Goal: Transaction & Acquisition: Purchase product/service

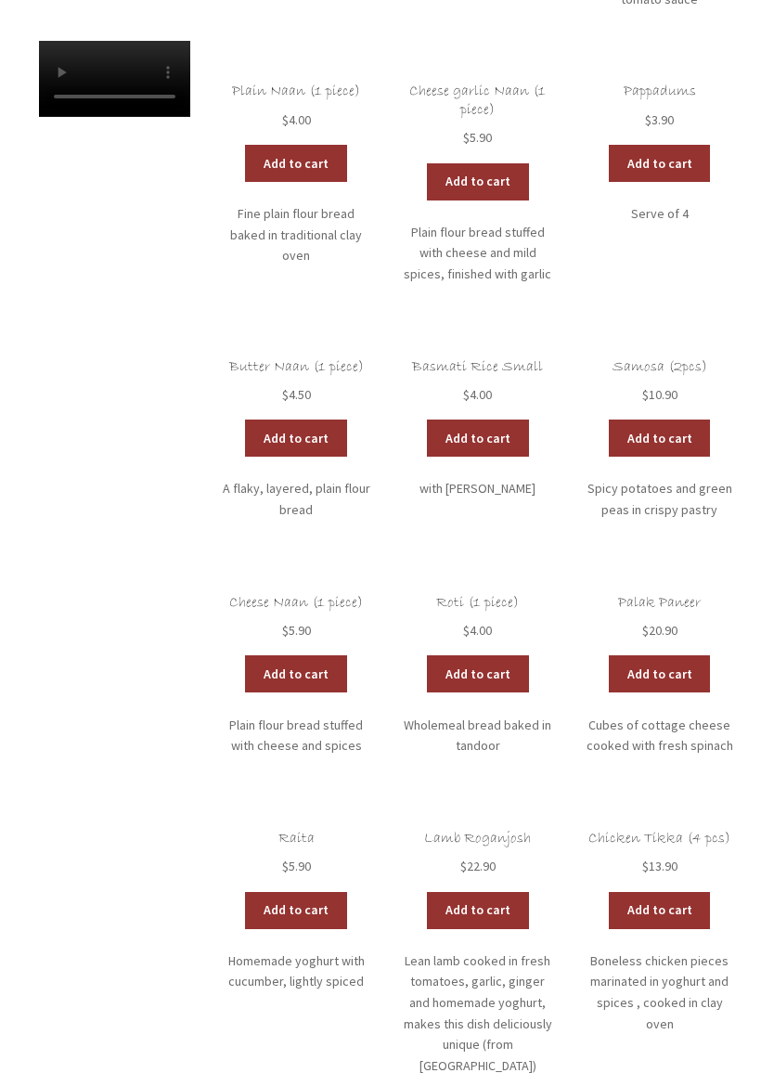
scroll to position [632, 0]
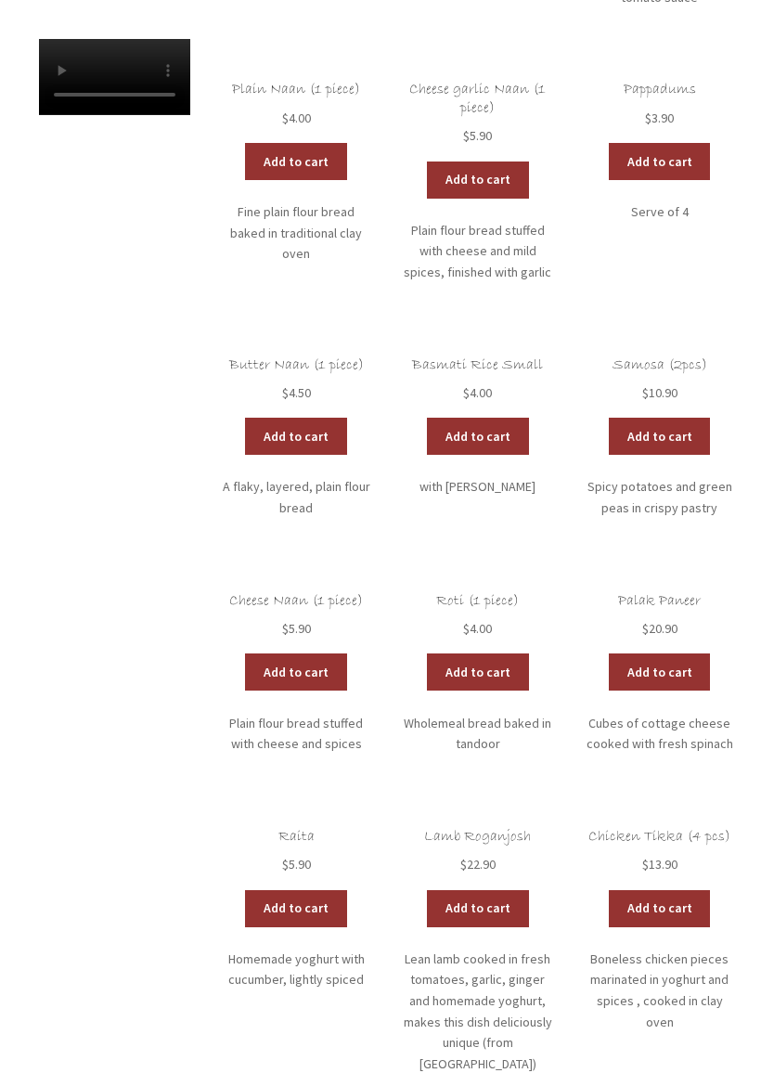
click at [688, 423] on link "Add to cart" at bounding box center [660, 436] width 102 height 37
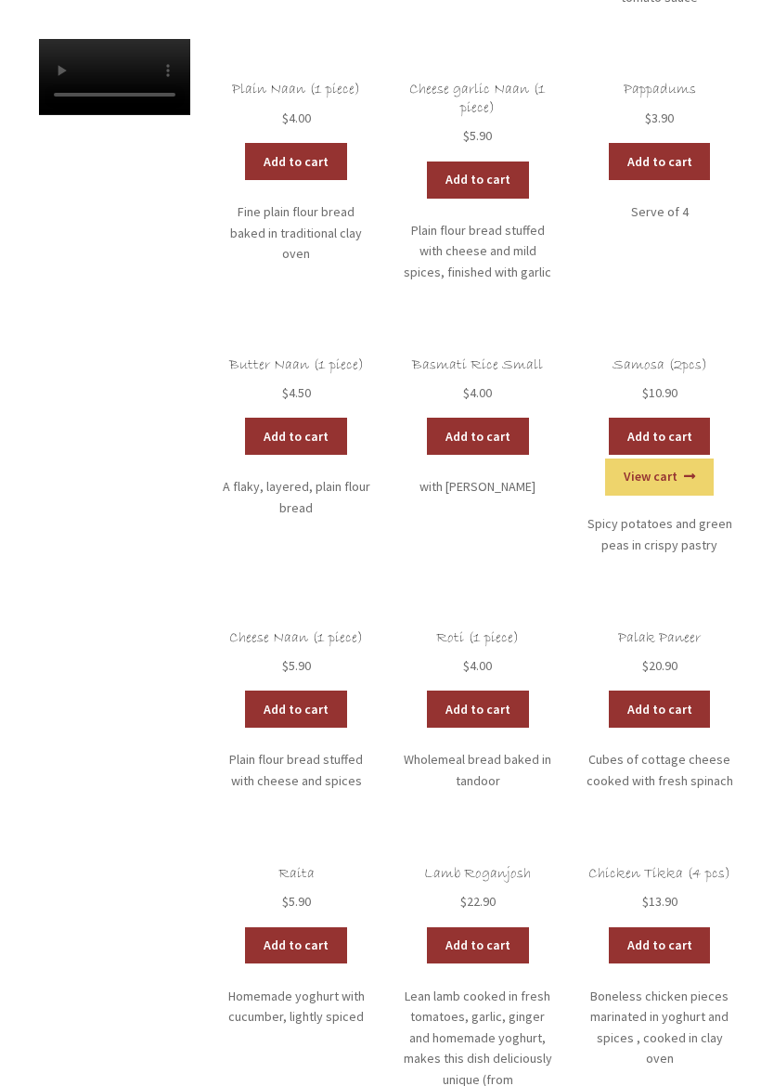
click at [689, 422] on link "Add to cart" at bounding box center [660, 436] width 102 height 37
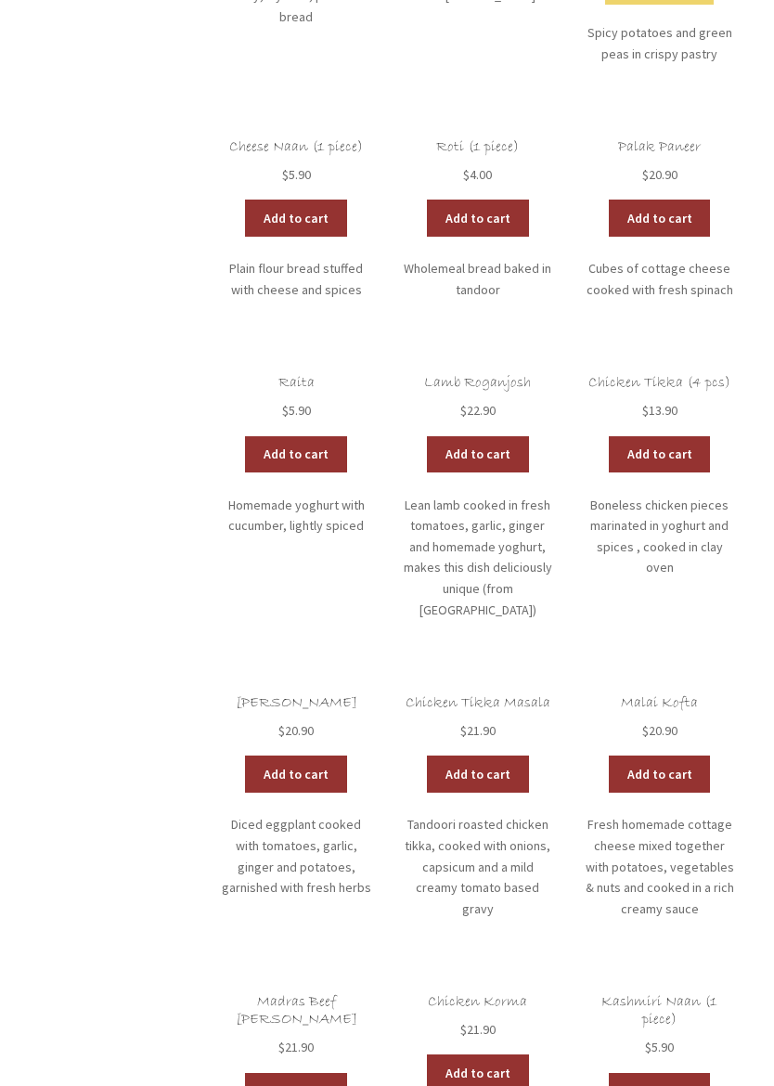
scroll to position [1123, 0]
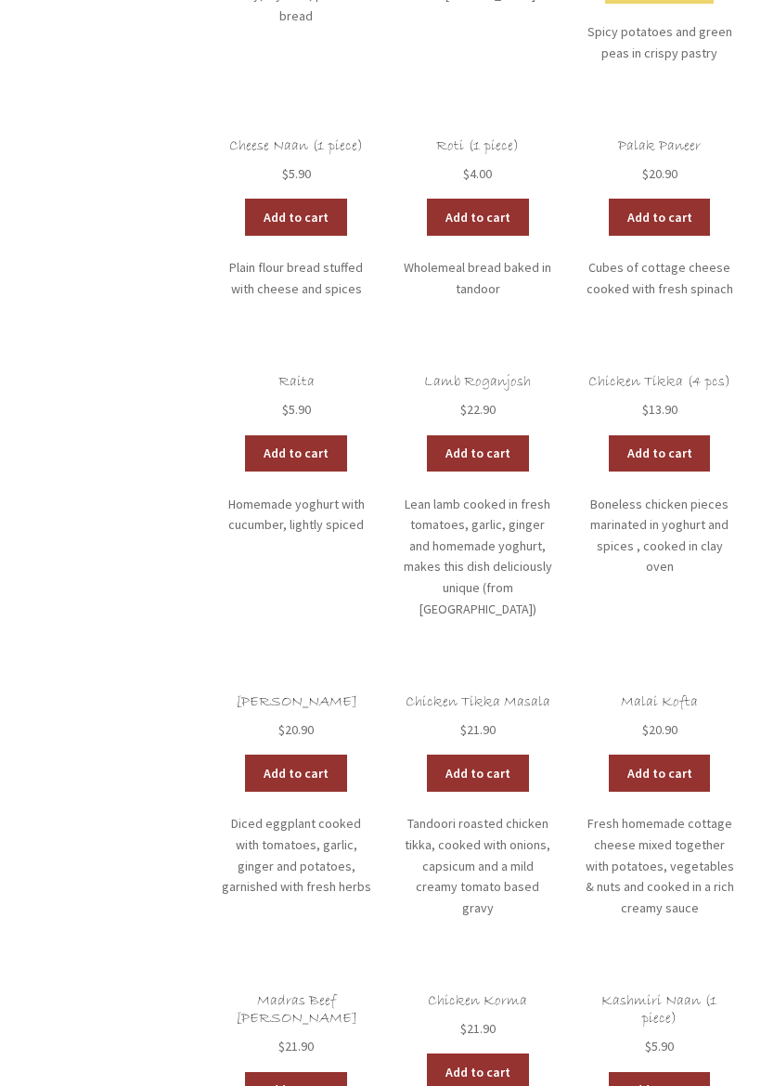
click at [516, 436] on link "Add to cart" at bounding box center [478, 454] width 102 height 37
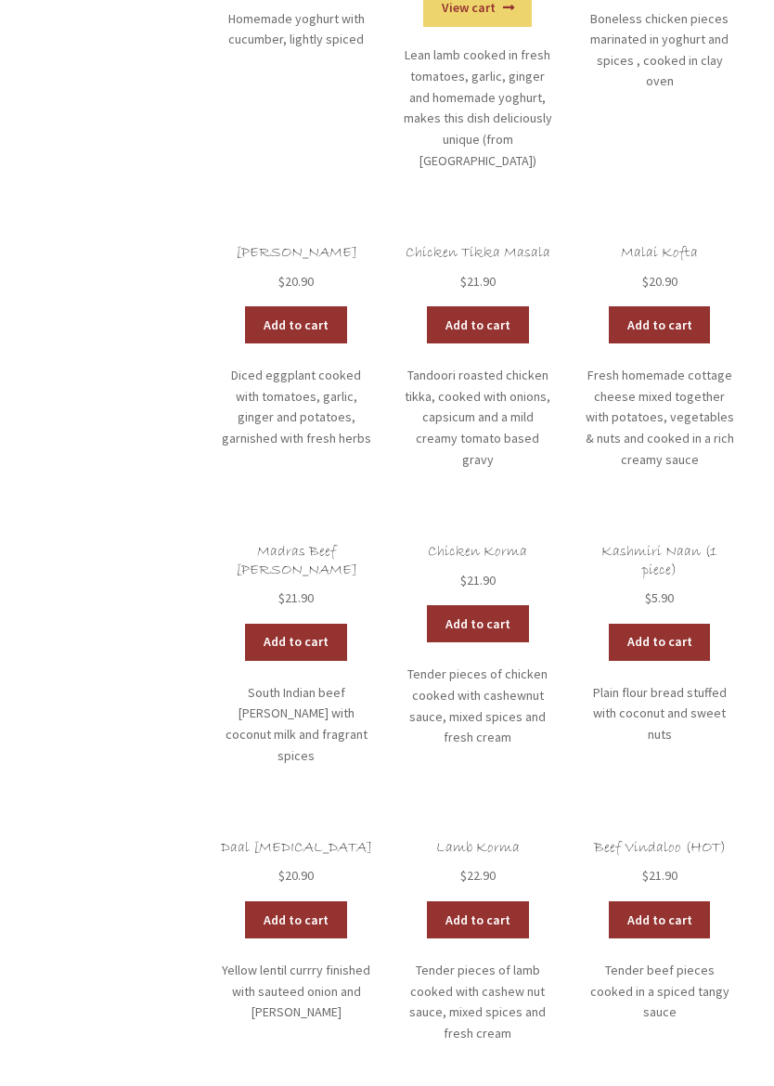
scroll to position [1615, 0]
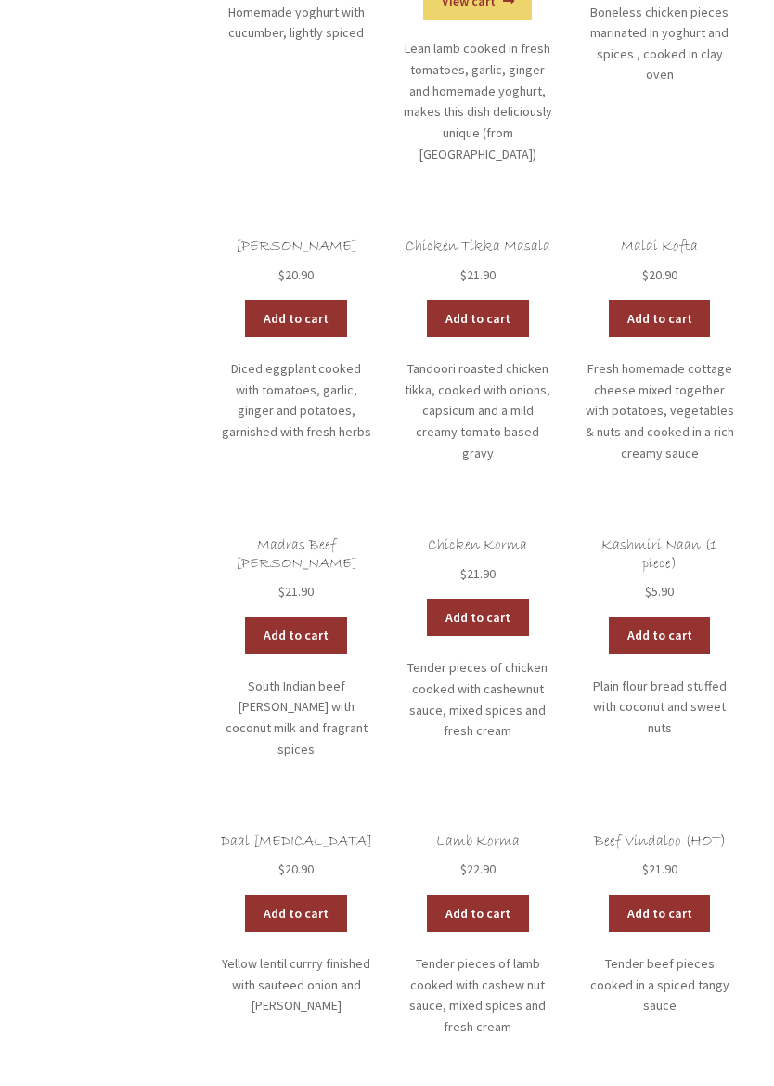
click at [321, 582] on span "$ 21.90" at bounding box center [296, 592] width 151 height 21
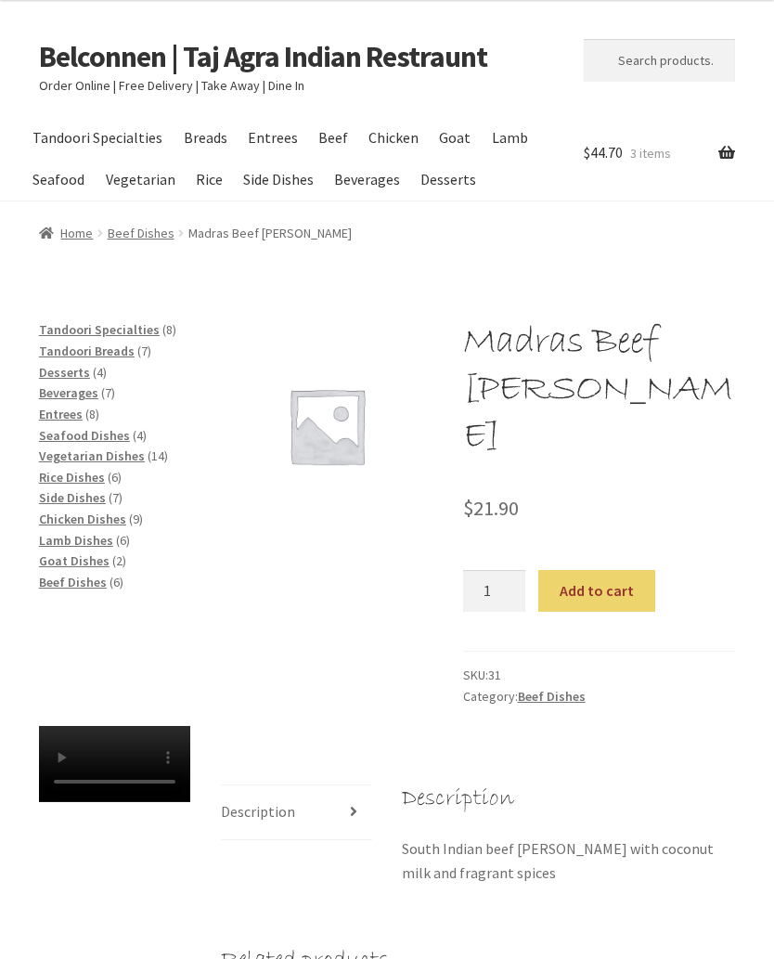
click at [618, 570] on button "Add to cart" at bounding box center [596, 591] width 116 height 43
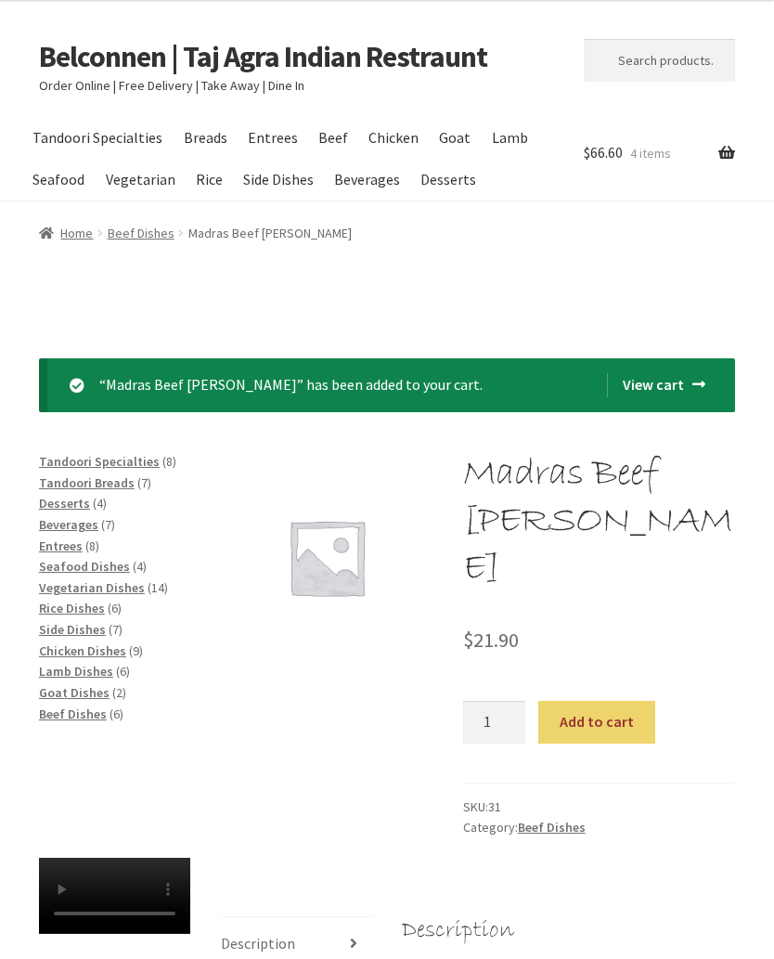
click at [687, 378] on link "View cart" at bounding box center [656, 385] width 98 height 24
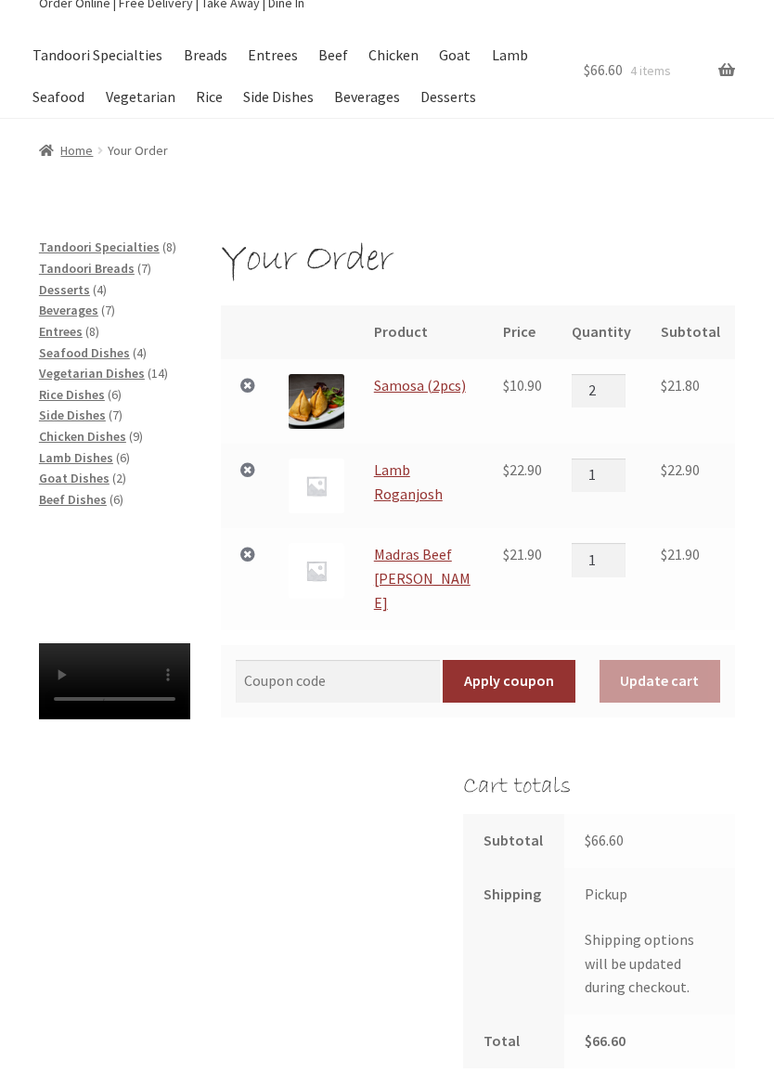
scroll to position [80, 0]
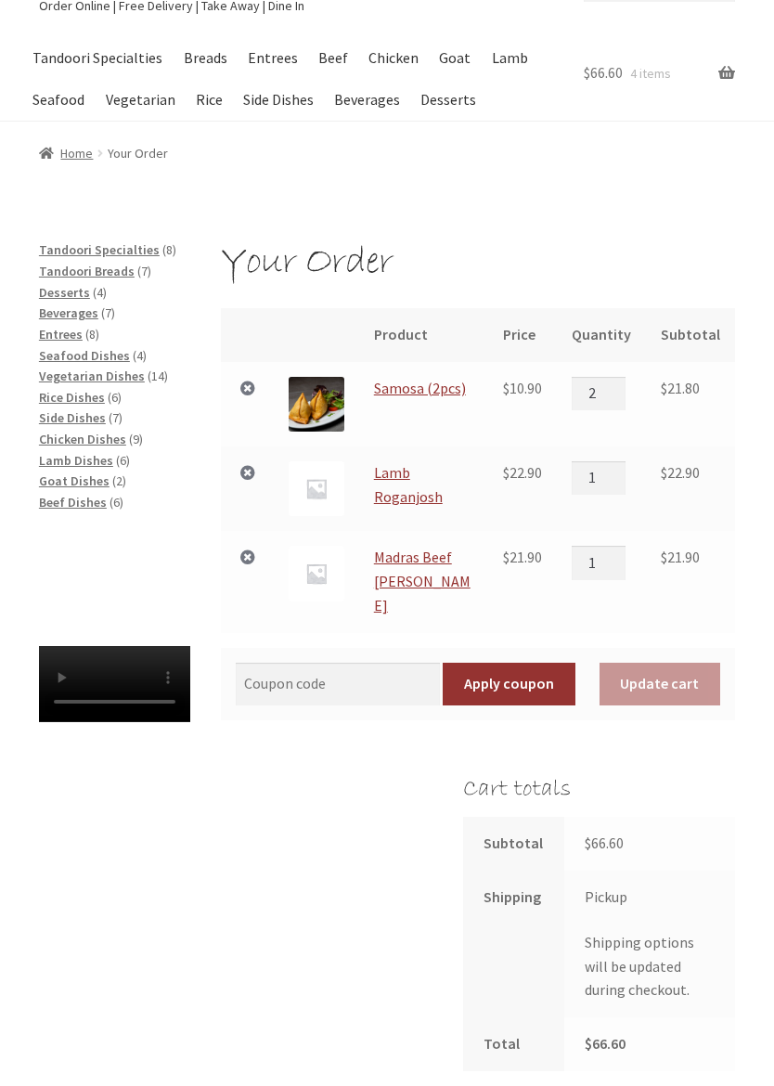
click at [100, 475] on span "Goat Dishes" at bounding box center [74, 481] width 71 height 17
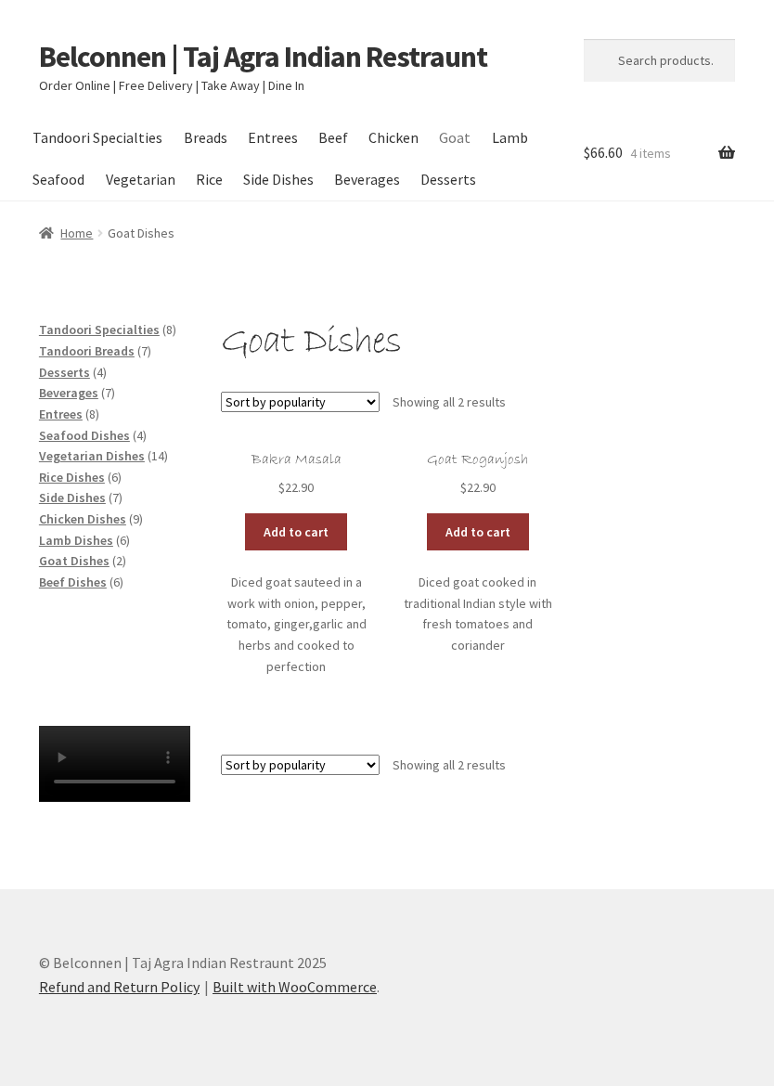
click at [322, 524] on link "Add to cart" at bounding box center [296, 531] width 102 height 37
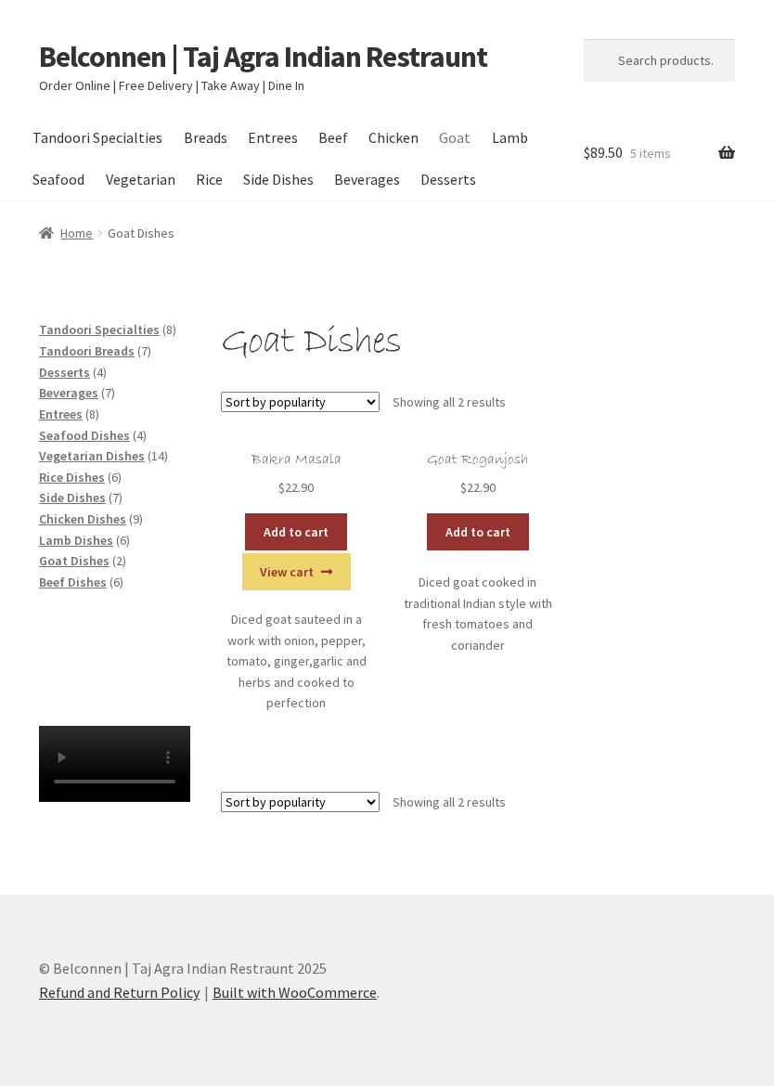
click at [331, 574] on link "View cart" at bounding box center [296, 571] width 109 height 37
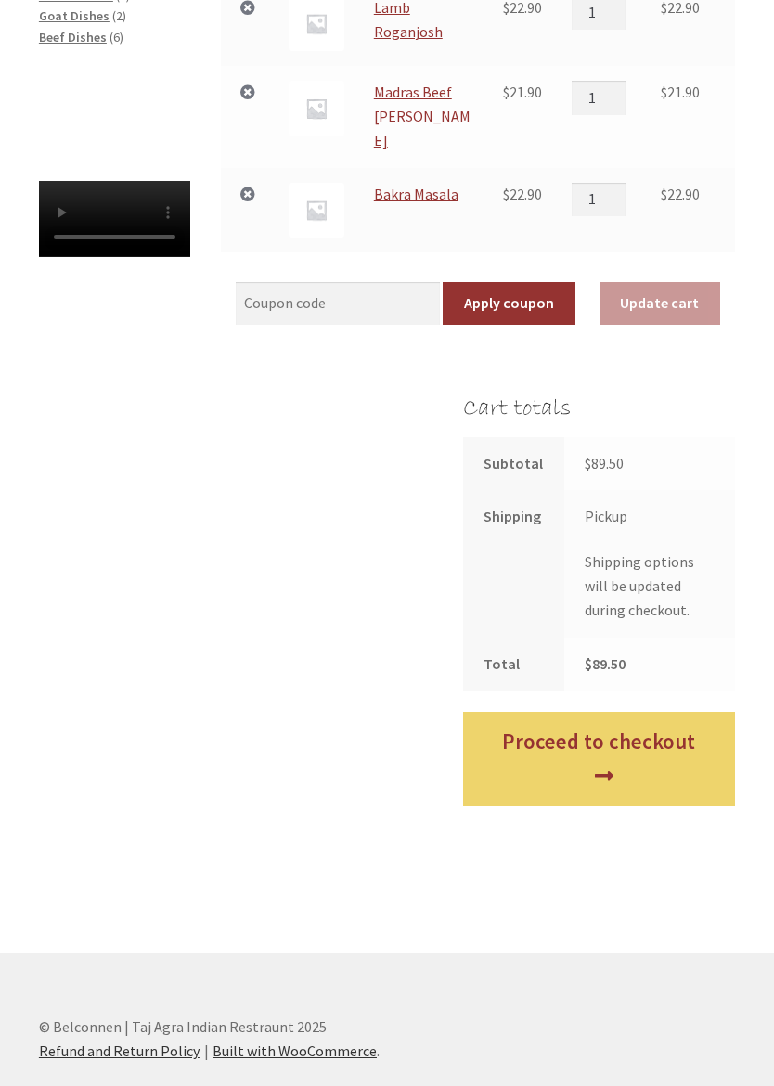
scroll to position [558, 0]
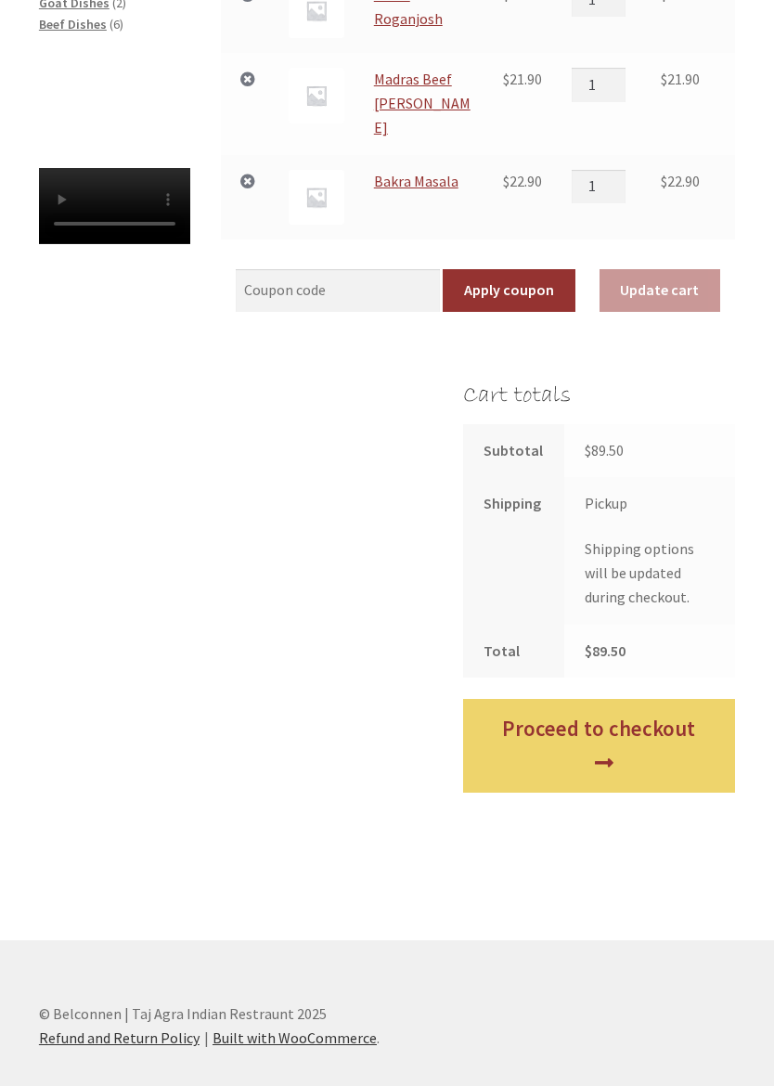
click at [616, 699] on link "Proceed to checkout" at bounding box center [599, 746] width 273 height 94
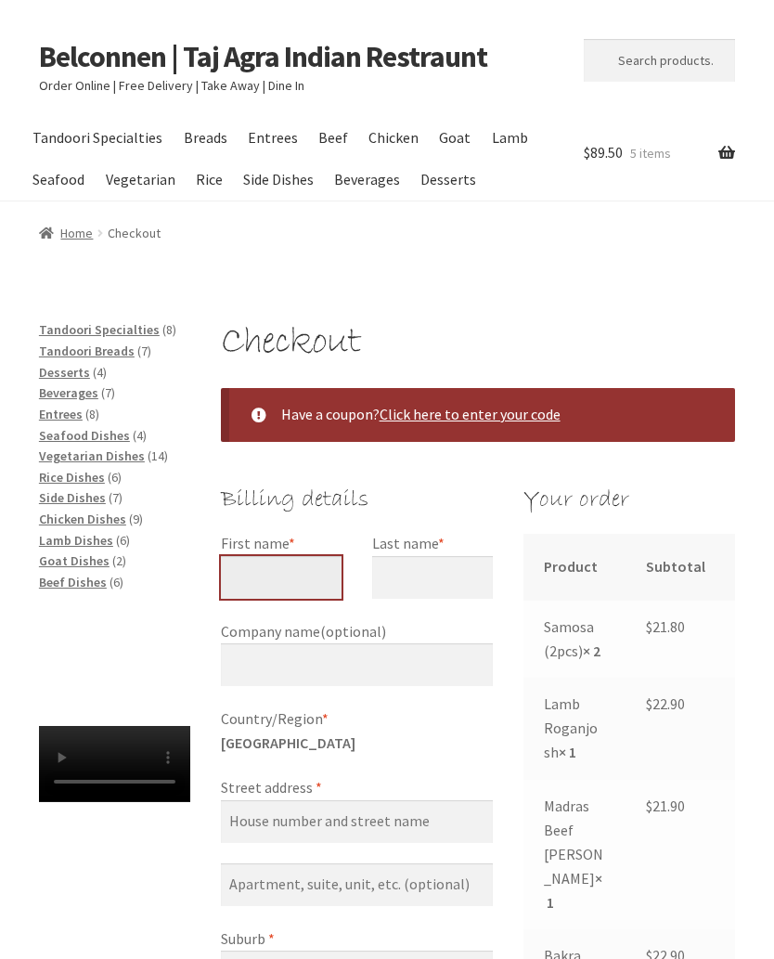
click at [305, 572] on input "First name *" at bounding box center [281, 577] width 121 height 43
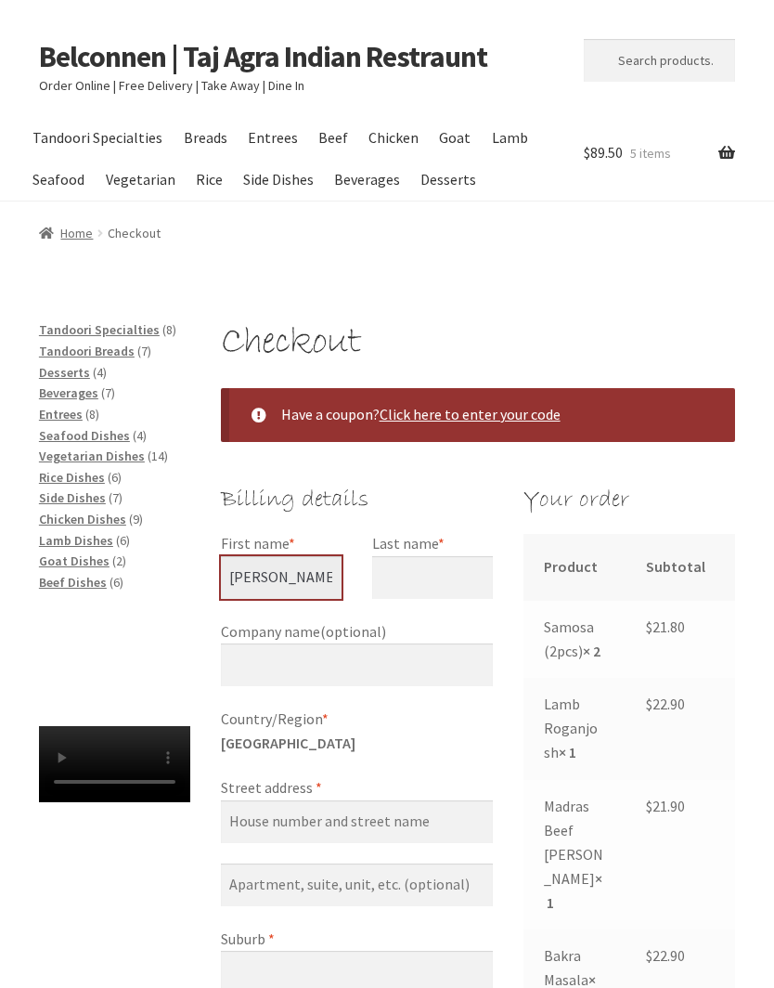
type input "Ian"
click at [412, 577] on input "Last name *" at bounding box center [432, 577] width 121 height 43
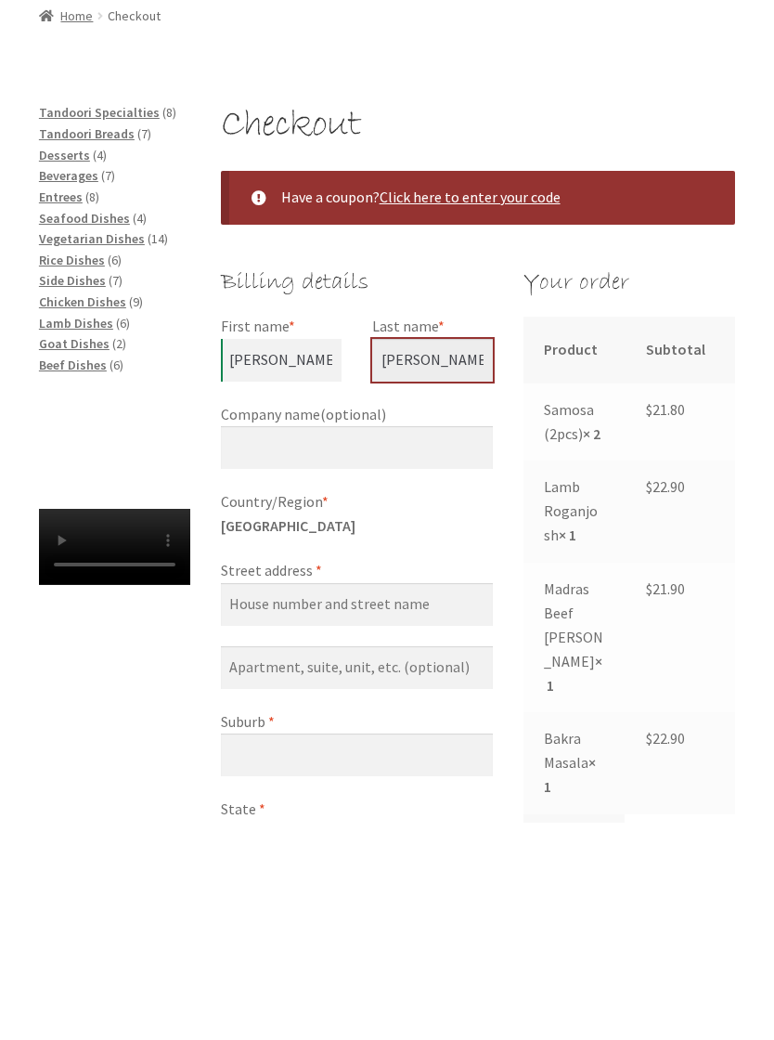
type input "Dunn"
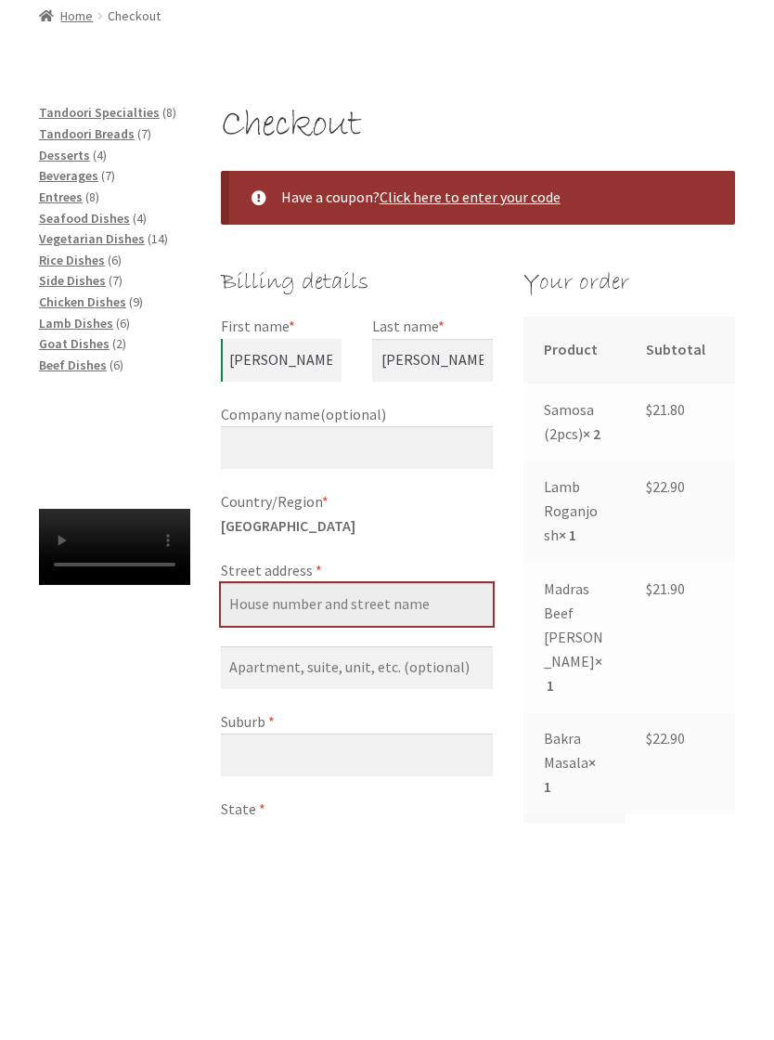
click at [348, 800] on input "Street address *" at bounding box center [357, 821] width 273 height 43
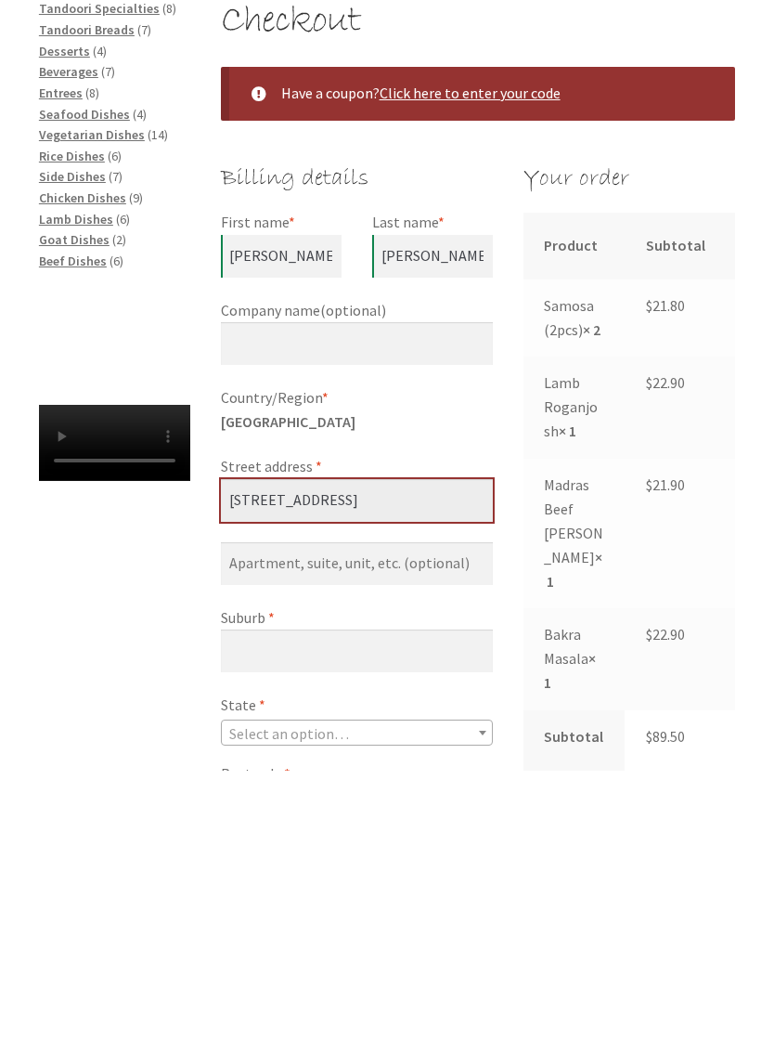
scroll to position [57, 0]
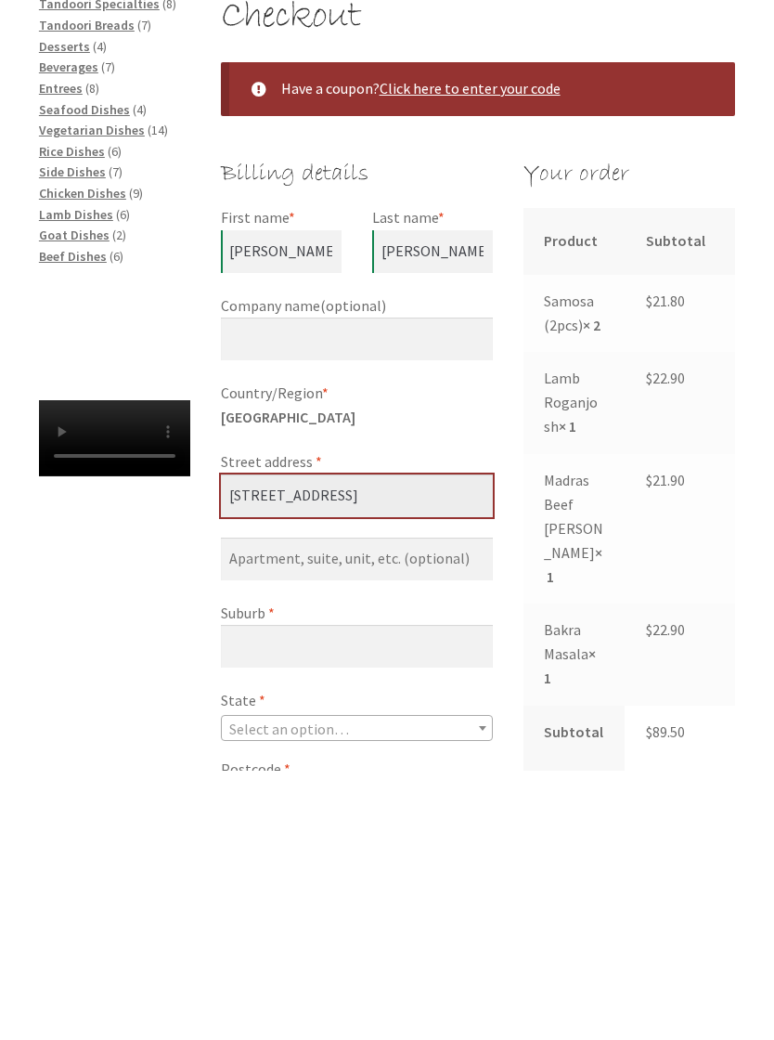
type input "40 Murranji Street"
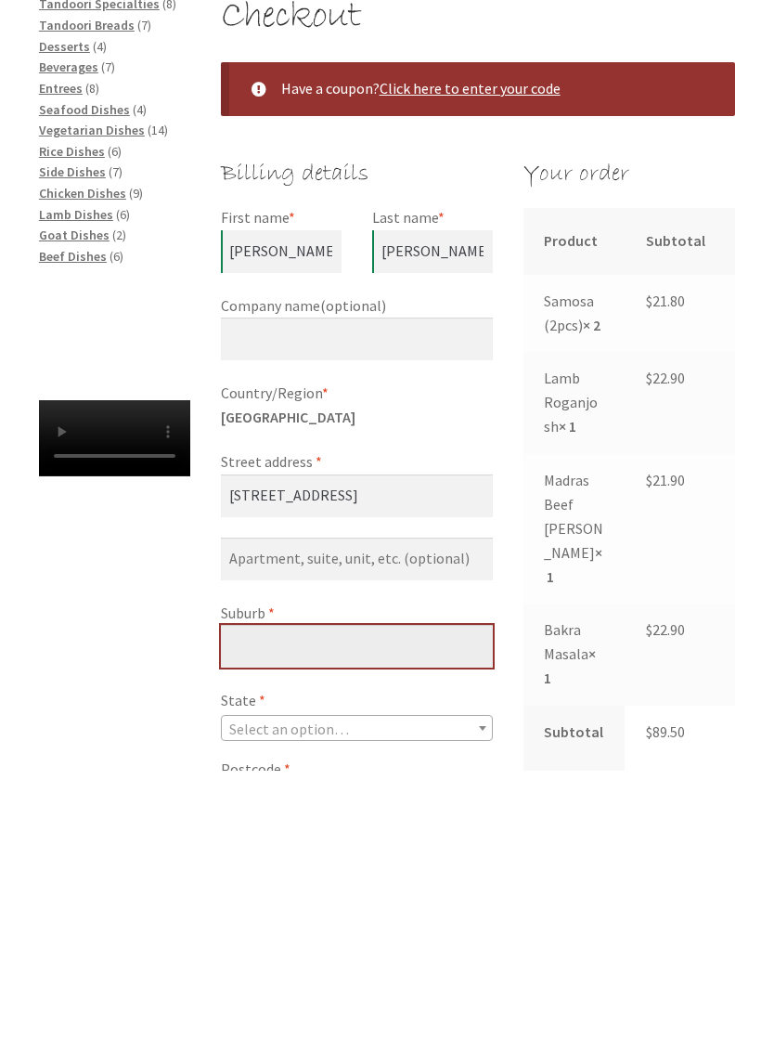
click at [347, 894] on input "Suburb *" at bounding box center [357, 915] width 273 height 43
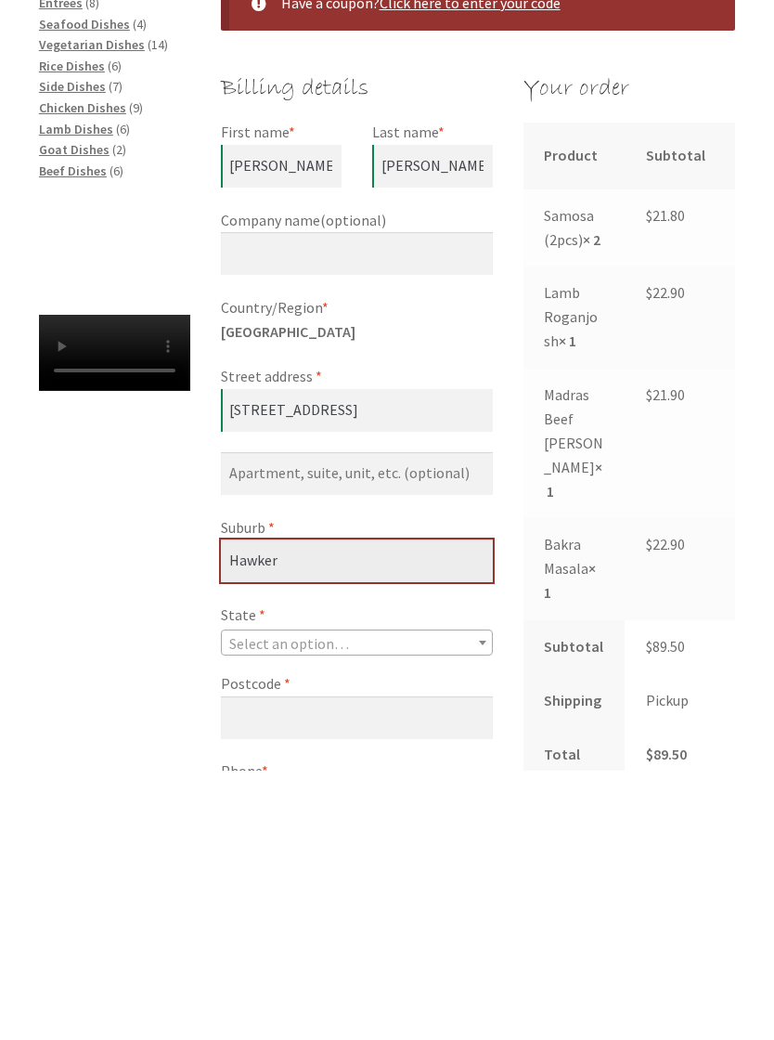
type input "Hawker"
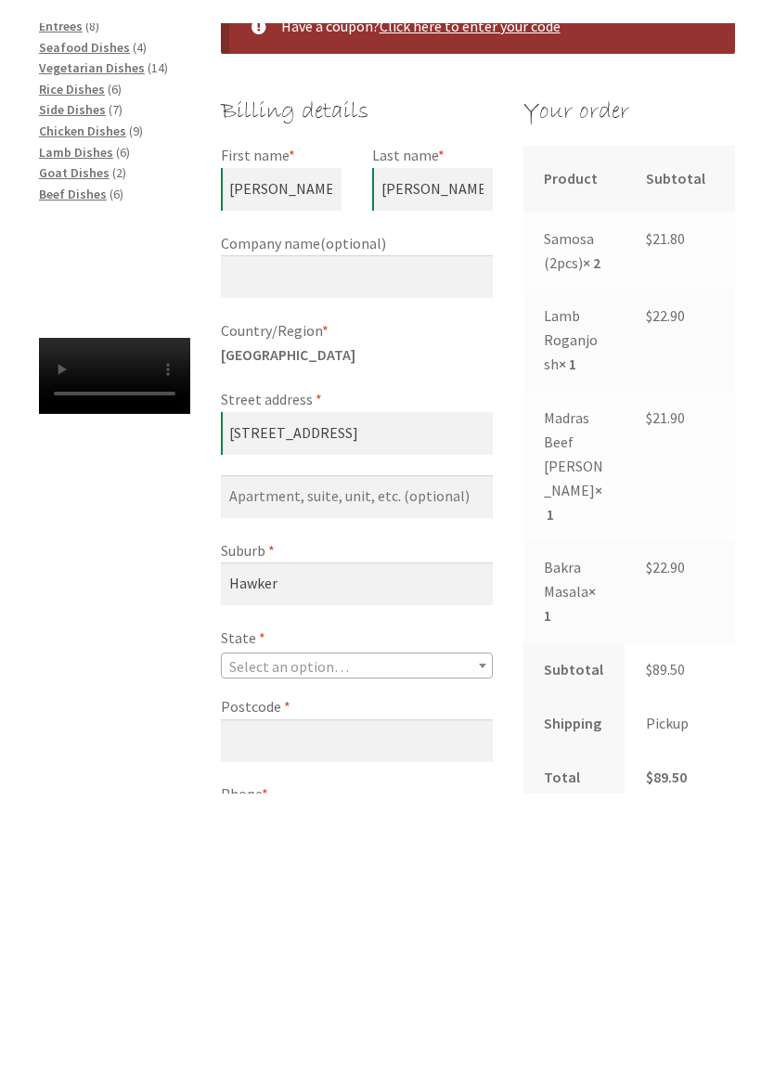
scroll to position [412, 0]
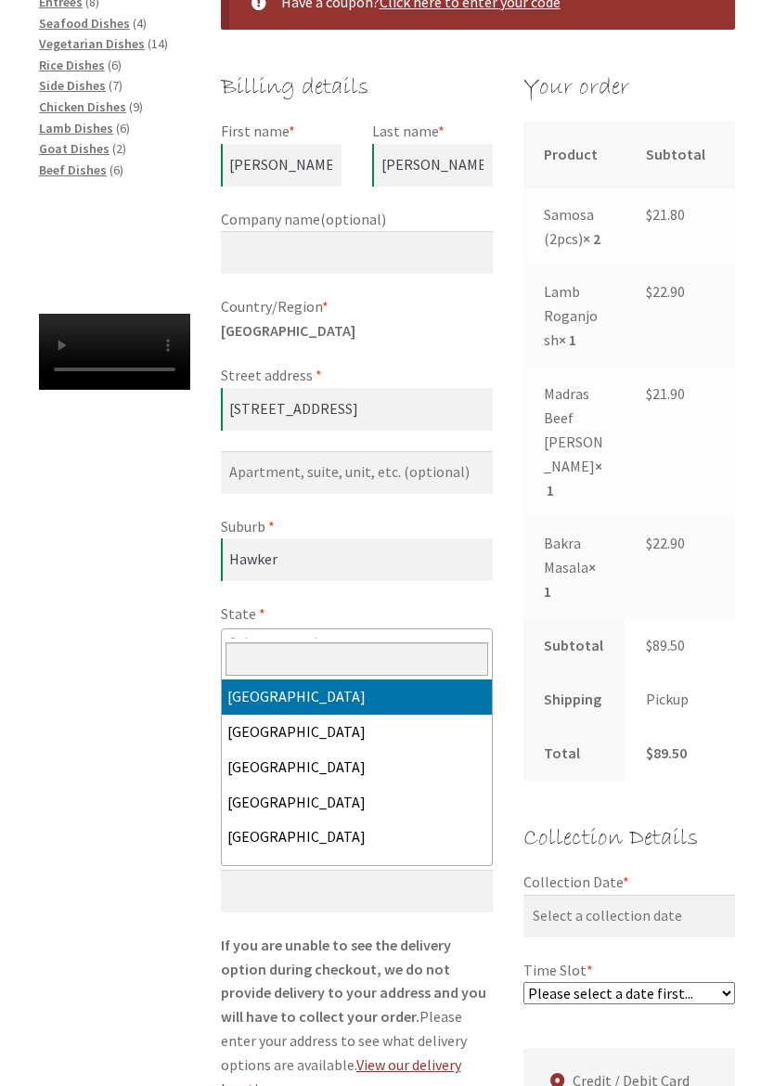
select select "ACT"
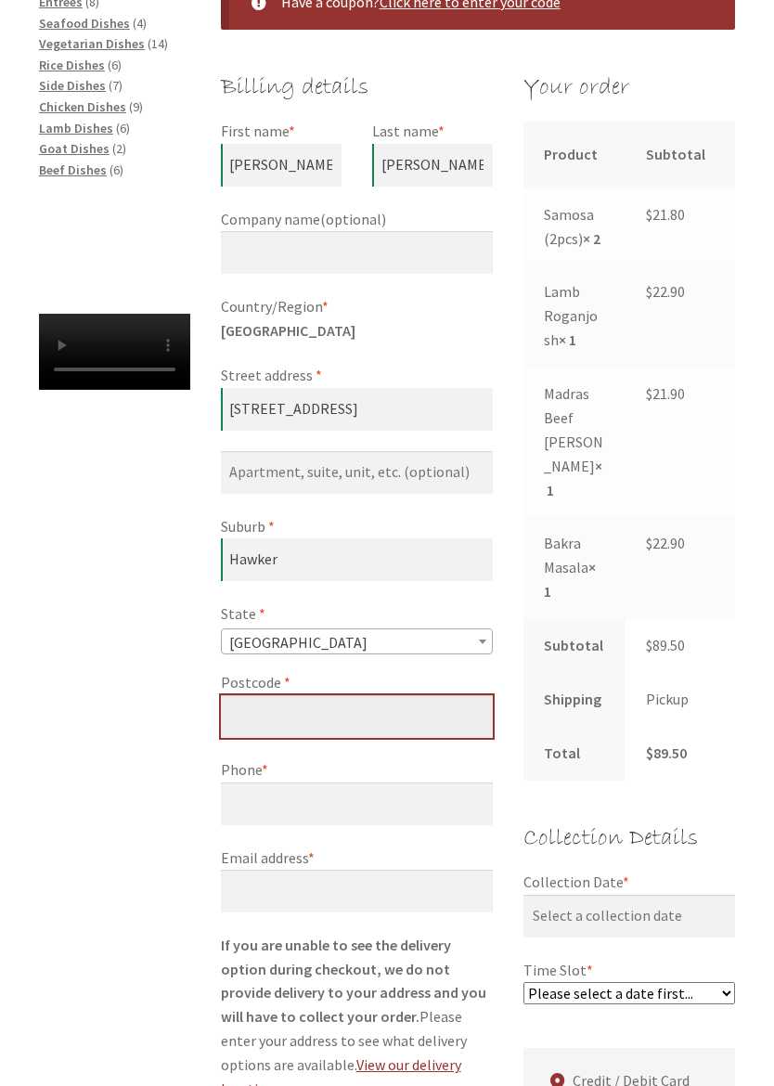
click at [365, 705] on input "Postcode *" at bounding box center [357, 716] width 273 height 43
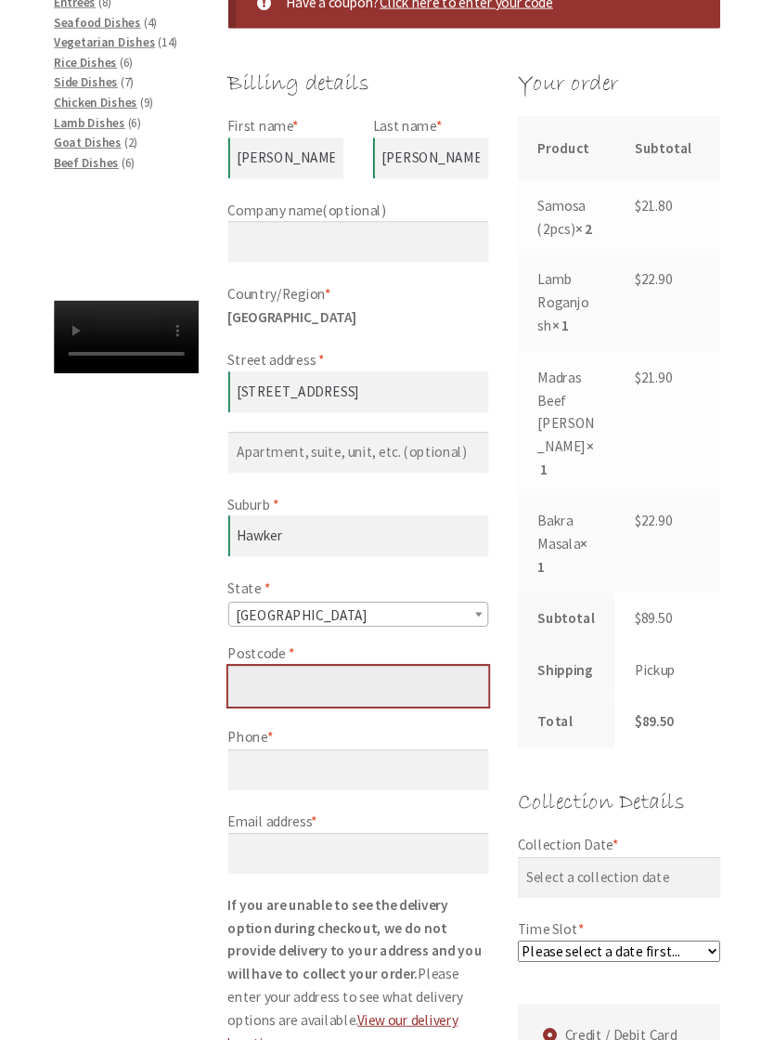
scroll to position [411, 0]
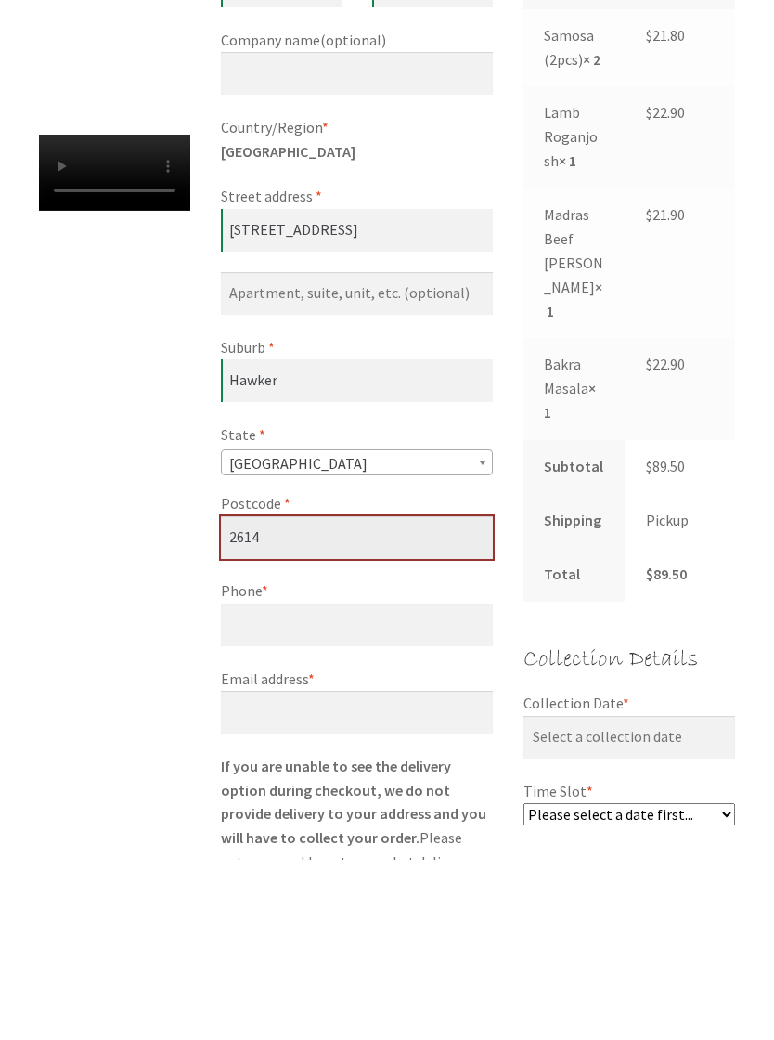
type input "2614"
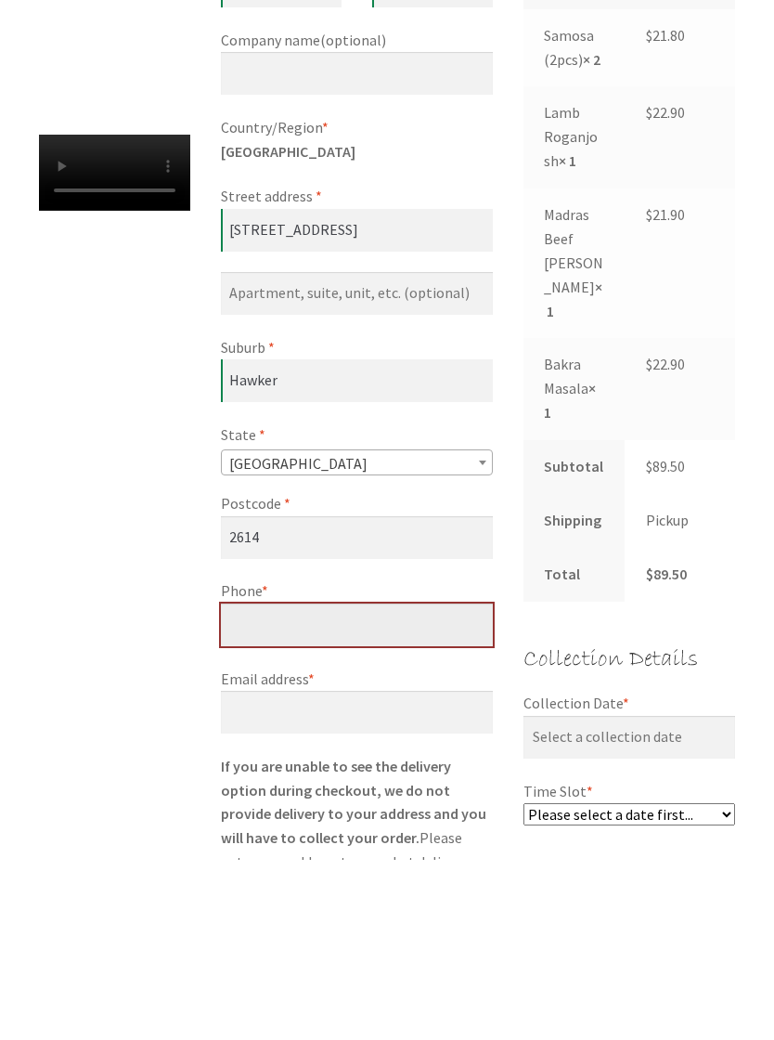
click at [412, 784] on input "Phone *" at bounding box center [357, 805] width 273 height 43
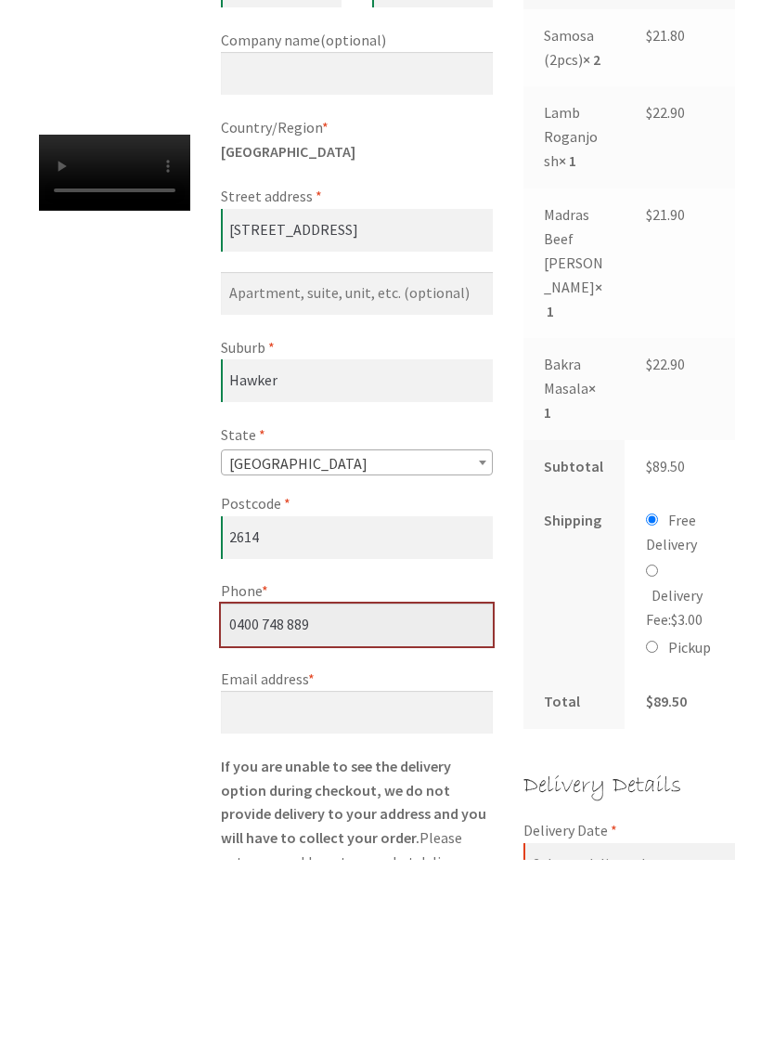
type input "0400 748 889"
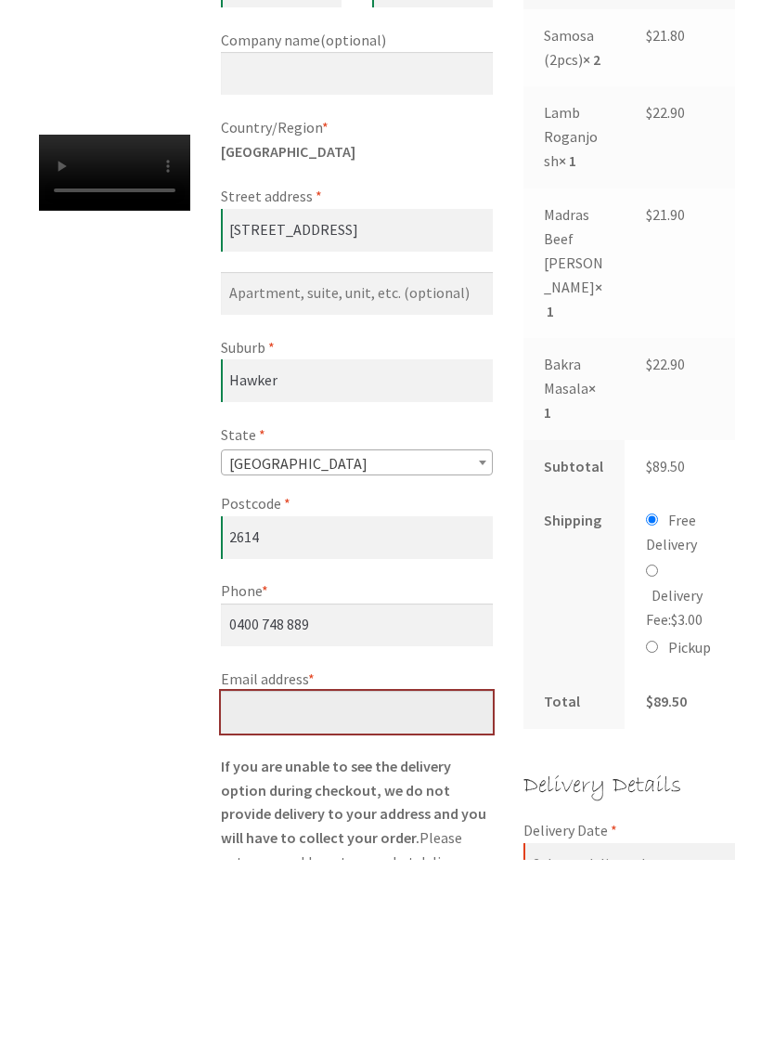
click at [382, 871] on input "Email address *" at bounding box center [357, 892] width 273 height 43
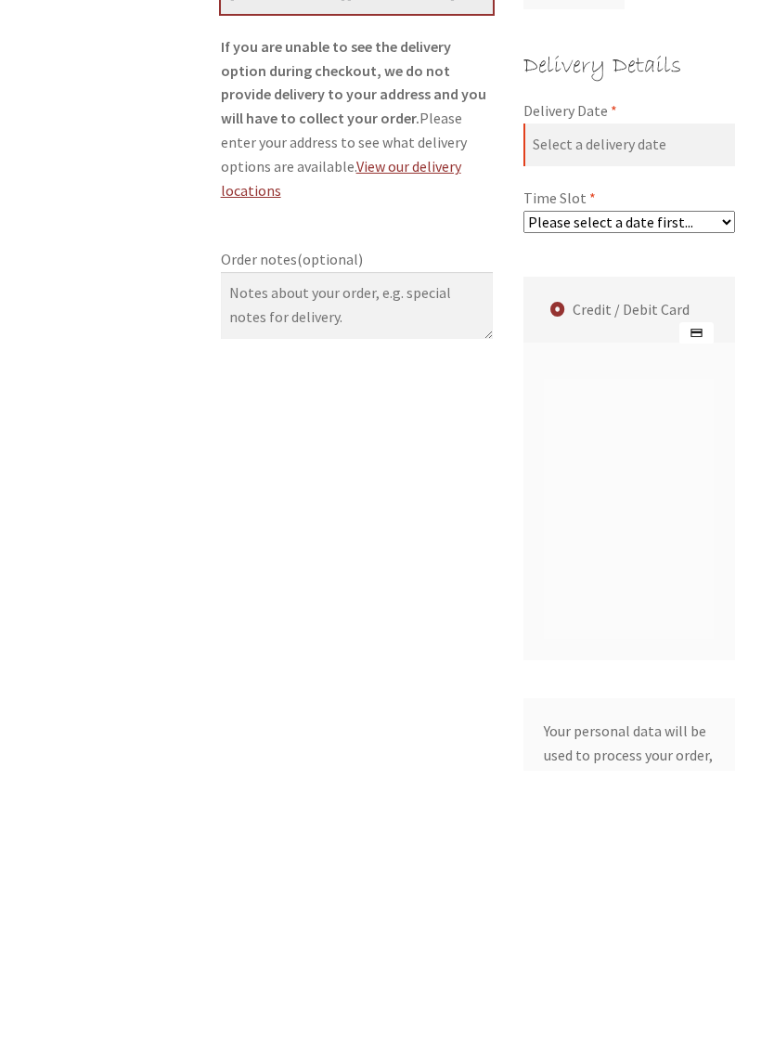
scroll to position [1043, 0]
type input "iancanberra@yahoo.com"
click at [680, 392] on input "Delivery Date *" at bounding box center [630, 413] width 212 height 43
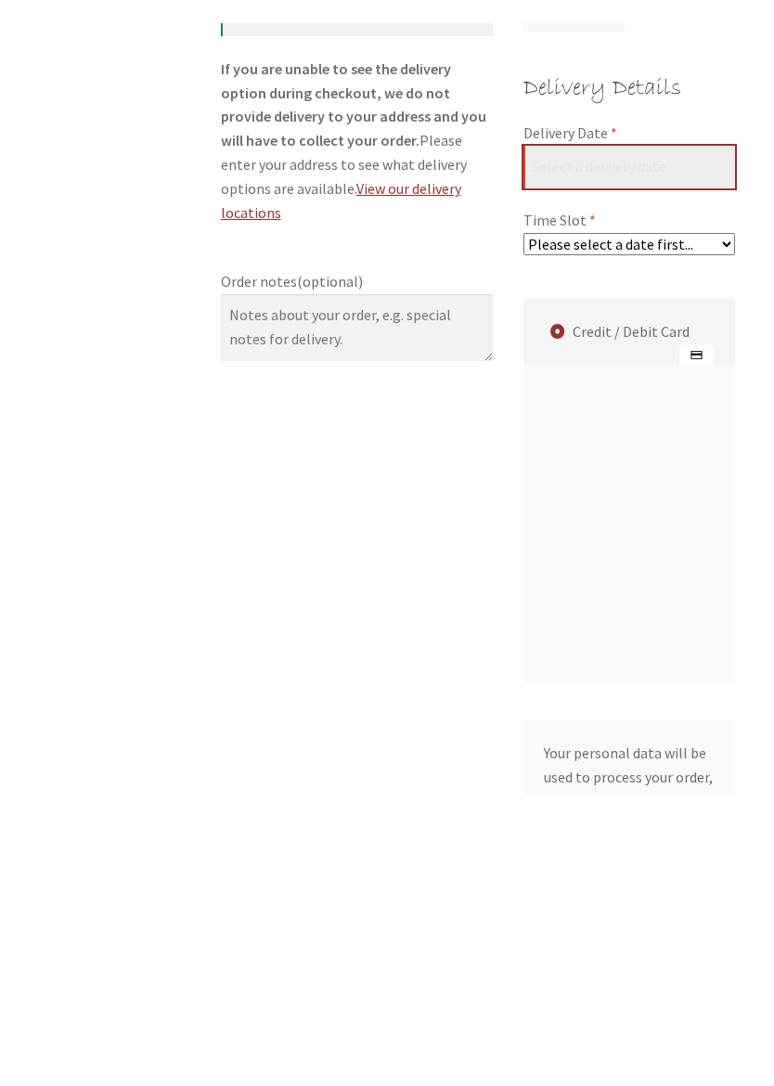
scroll to position [1312, 0]
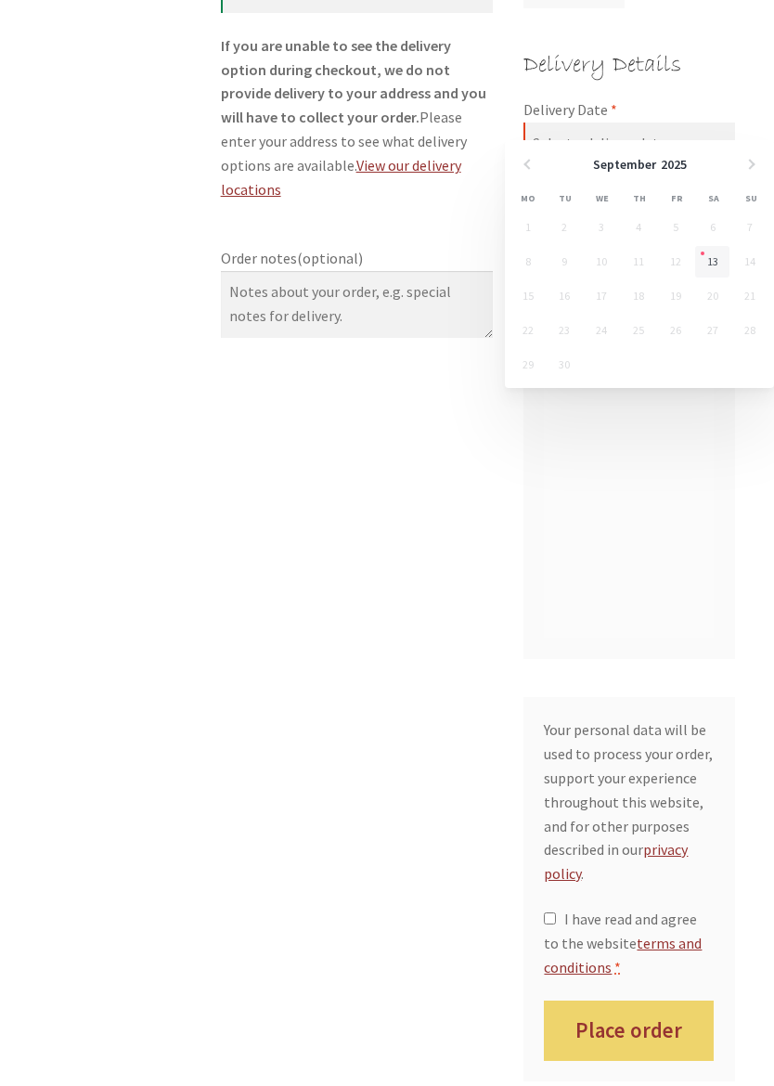
click at [725, 256] on link "13" at bounding box center [712, 262] width 34 height 32
type input "13/09/2025"
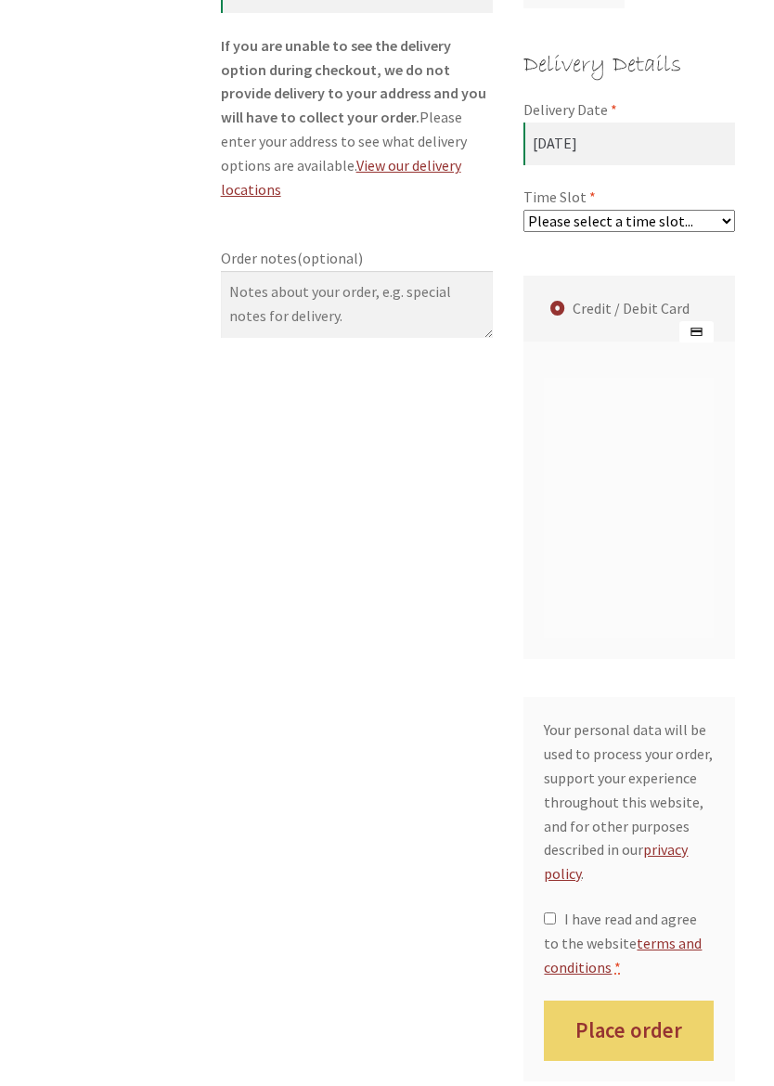
click at [703, 210] on select "Please select a time slot... 06:55 PM - 07:25 PM 07:25 PM - 07:55 PM 07:55 PM -…" at bounding box center [630, 221] width 212 height 22
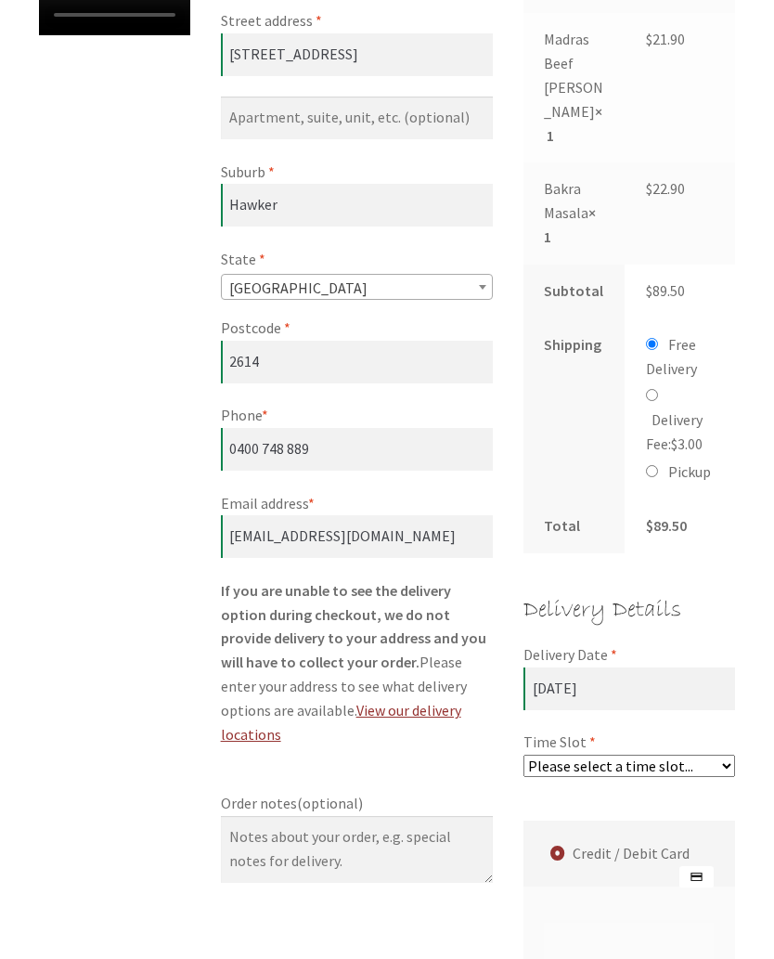
scroll to position [620, 0]
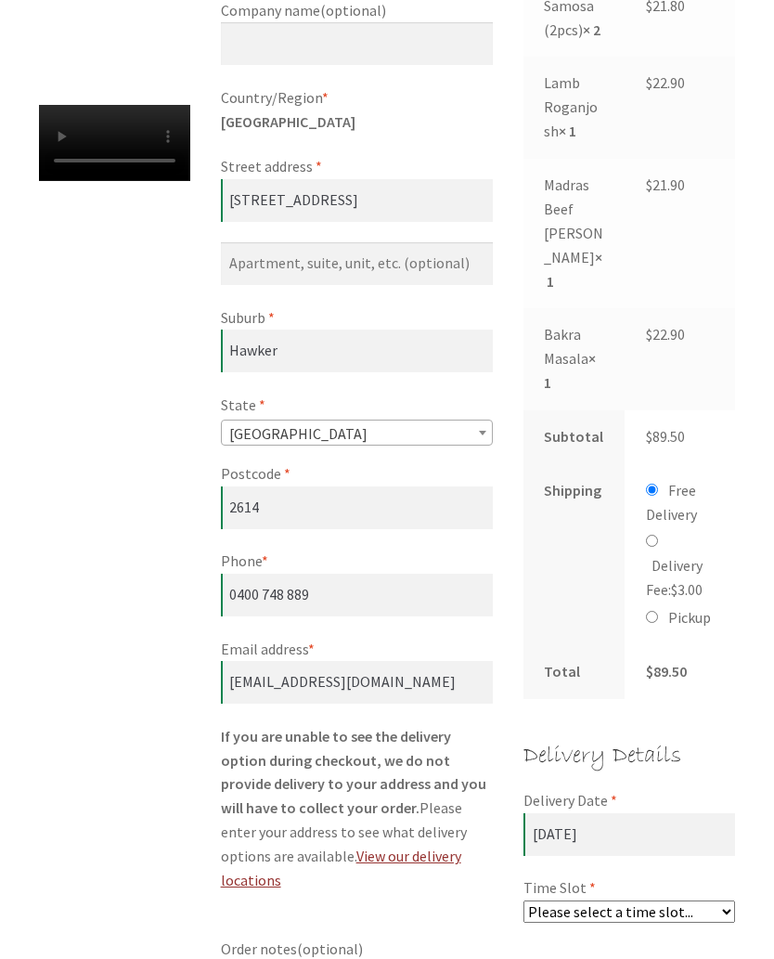
click at [655, 612] on input "Pickup" at bounding box center [652, 618] width 12 height 12
radio input "true"
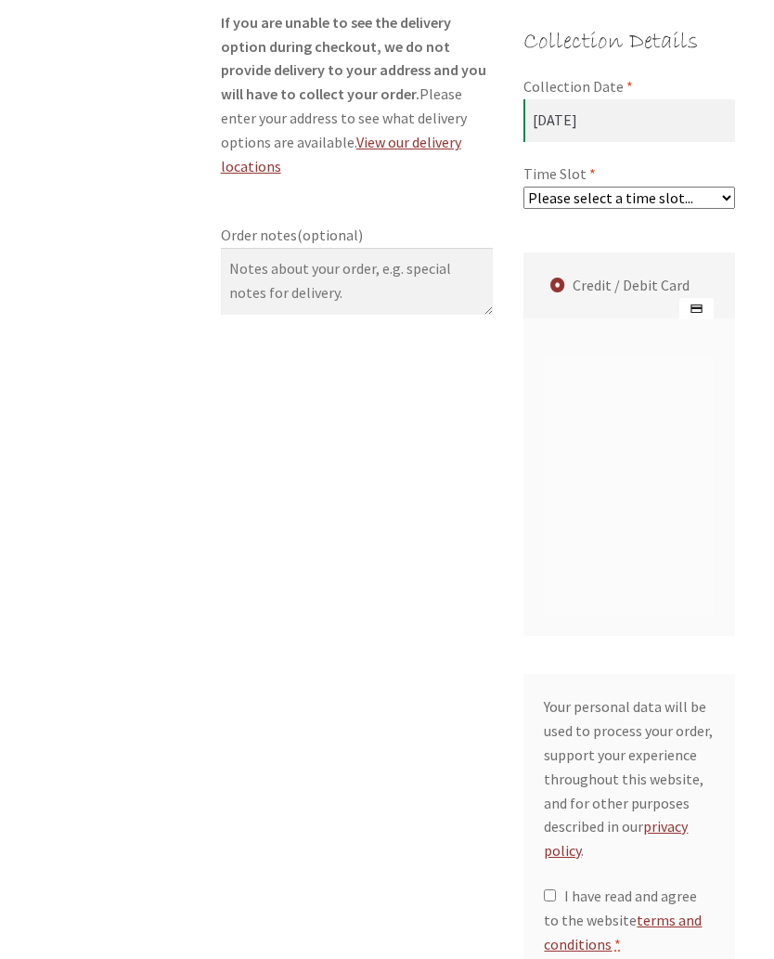
click at [722, 187] on select "Please select a time slot... 06:55 PM - 07:25 PM 07:25 PM - 07:55 PM 07:55 PM -…" at bounding box center [630, 198] width 212 height 22
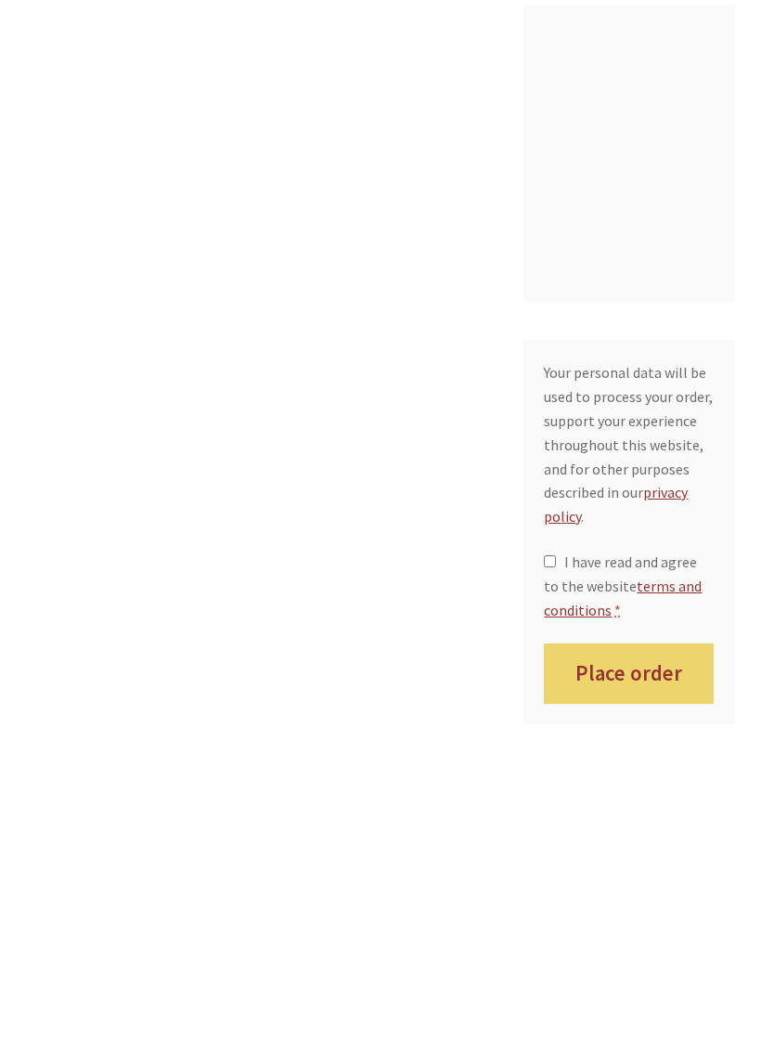
scroll to position [1401, 0]
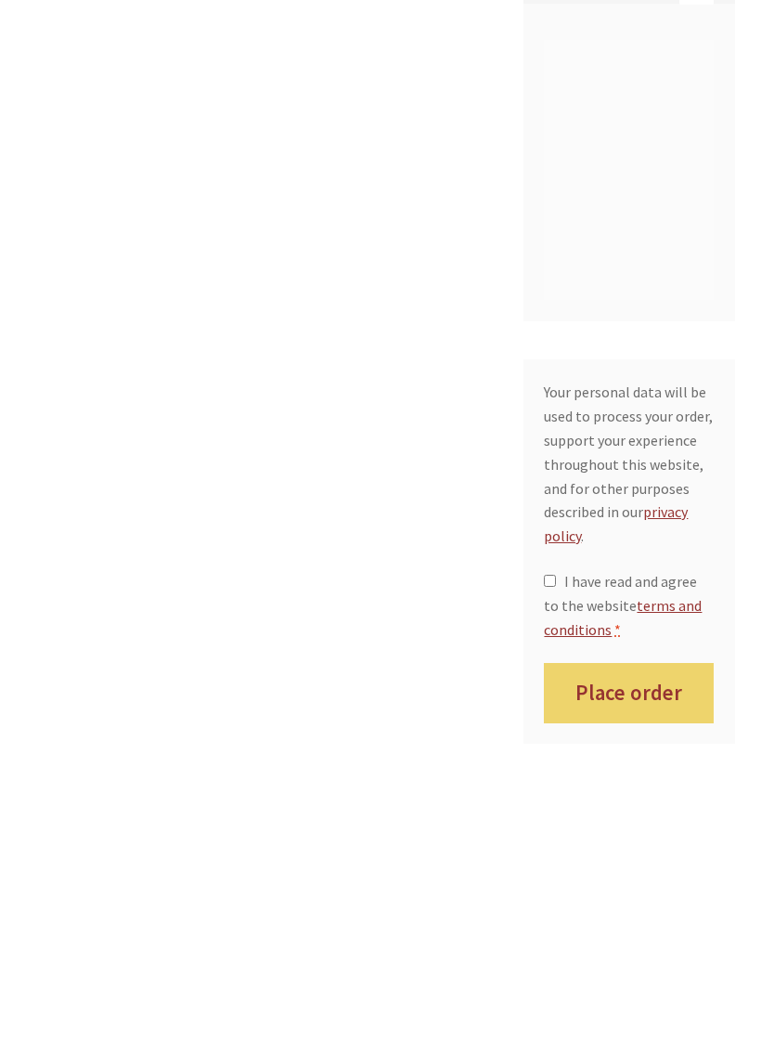
click at [674, 629] on p "Your personal data will be used to process your order, support your experience …" at bounding box center [629, 713] width 170 height 168
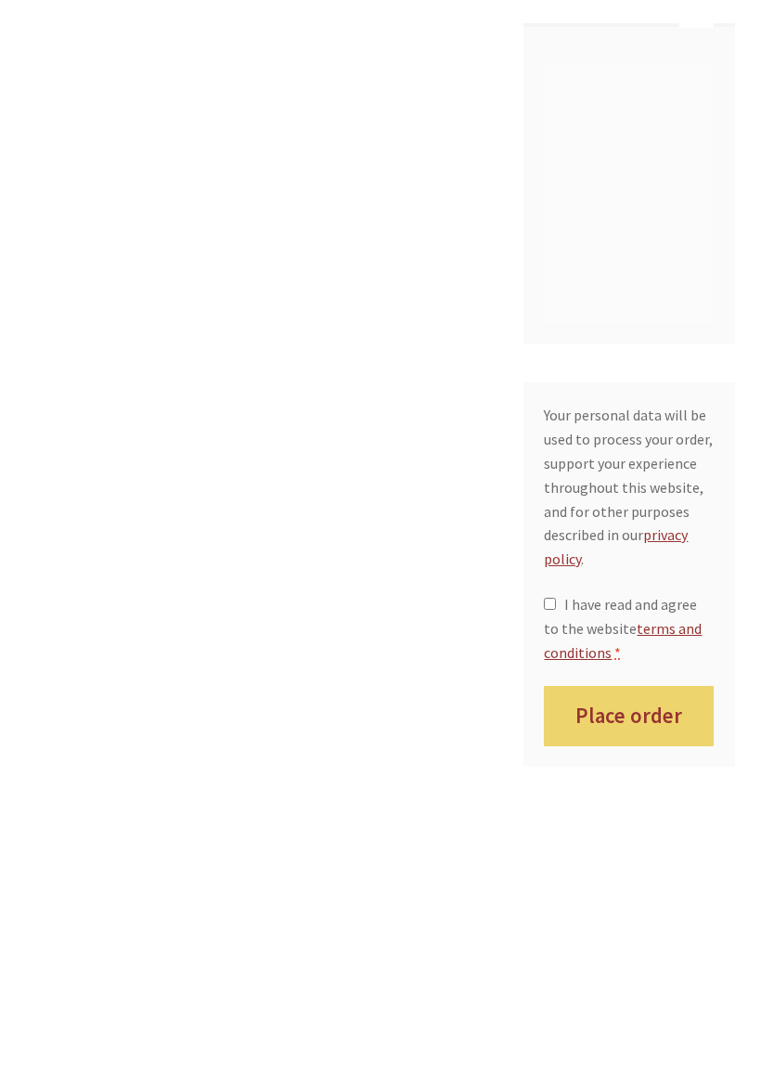
scroll to position [1603, 0]
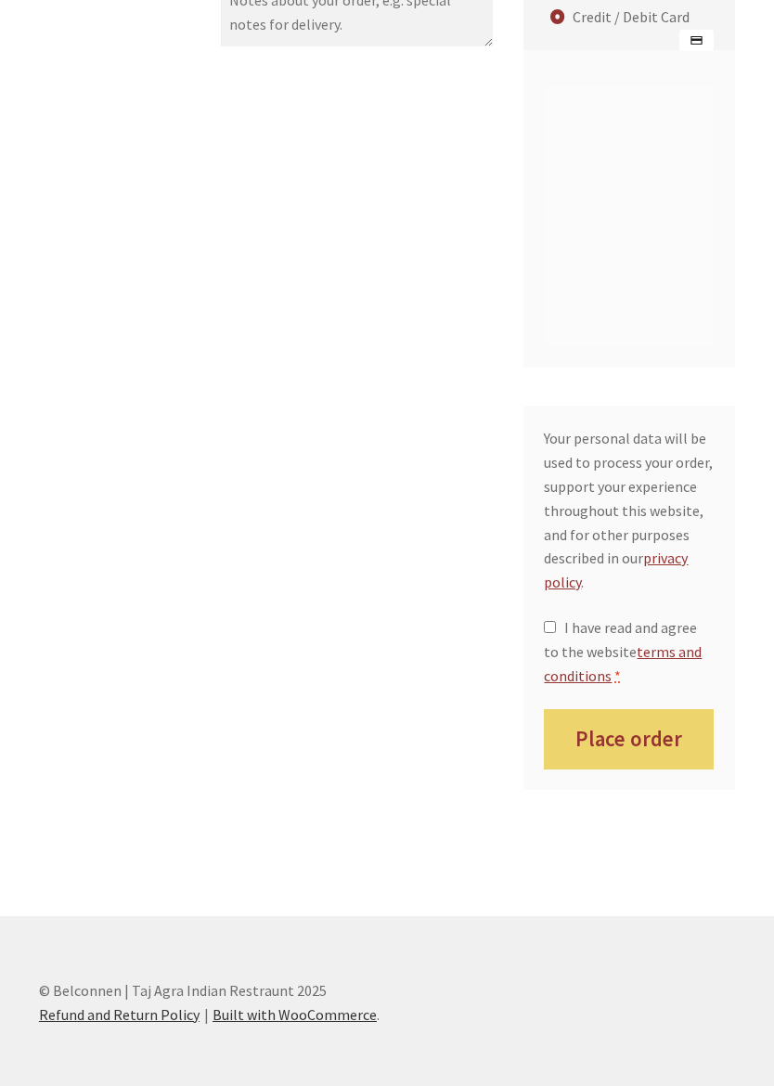
click at [556, 621] on input "I have read and agree to the website terms and conditions *" at bounding box center [550, 627] width 12 height 12
checkbox input "true"
click at [662, 710] on button "Place order" at bounding box center [629, 739] width 170 height 60
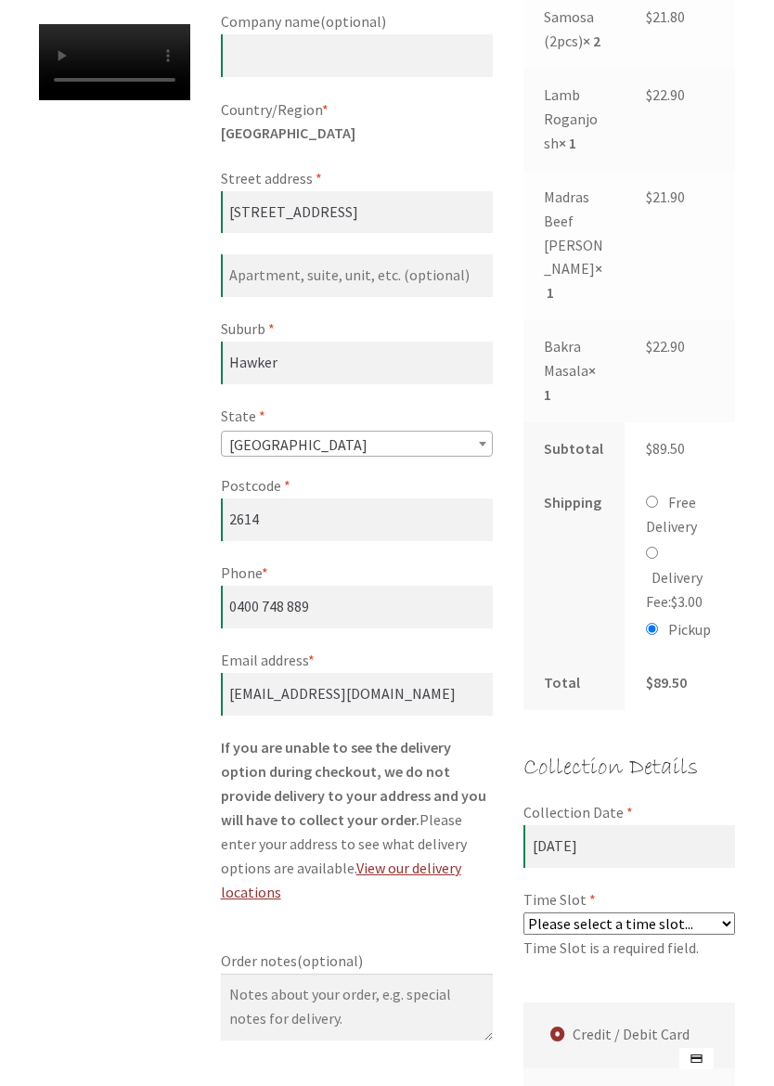
scroll to position [702, 0]
click at [729, 913] on select "Please select a time slot... 06:55 PM - 07:25 PM 07:25 PM - 07:55 PM 07:55 PM -…" at bounding box center [630, 924] width 212 height 22
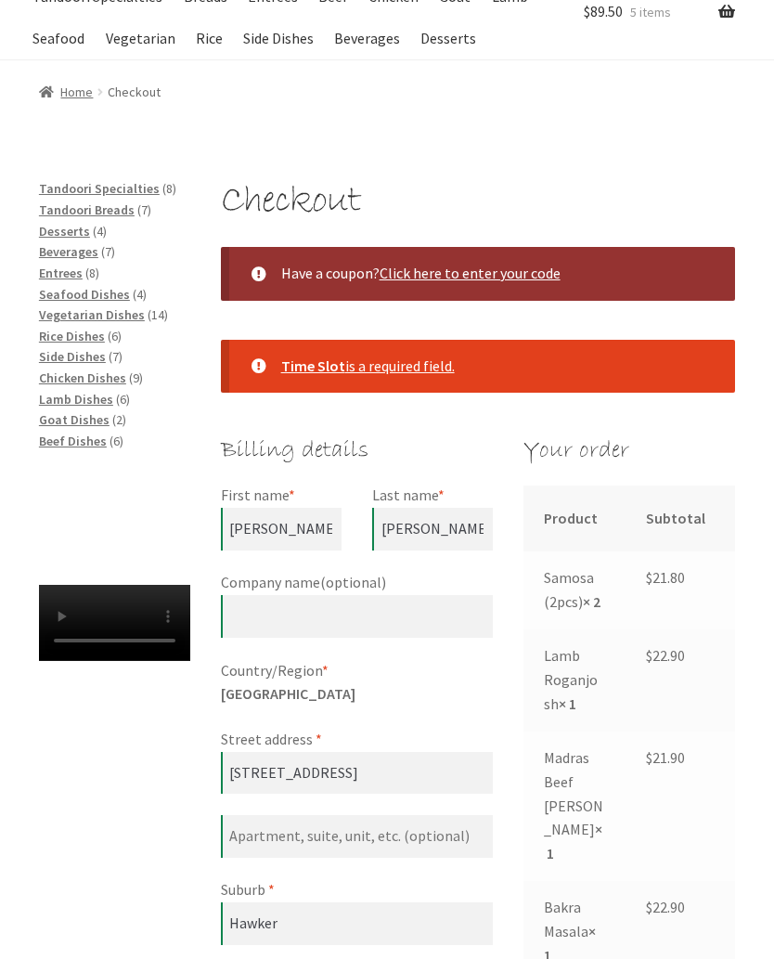
scroll to position [0, 0]
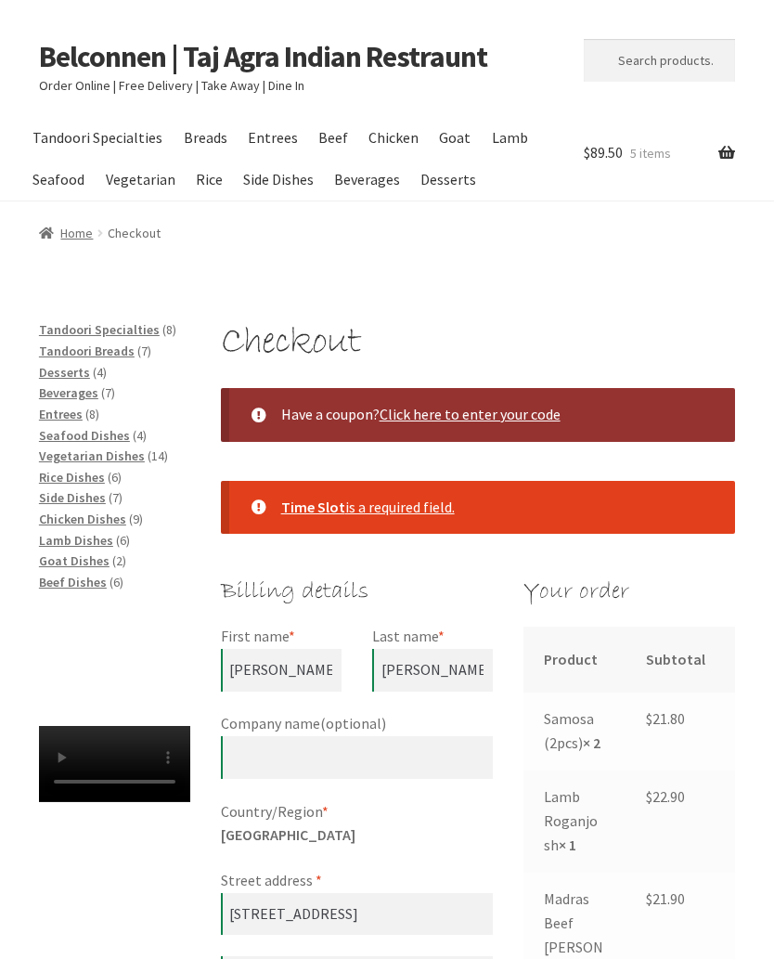
click at [62, 237] on link "Home" at bounding box center [66, 233] width 55 height 17
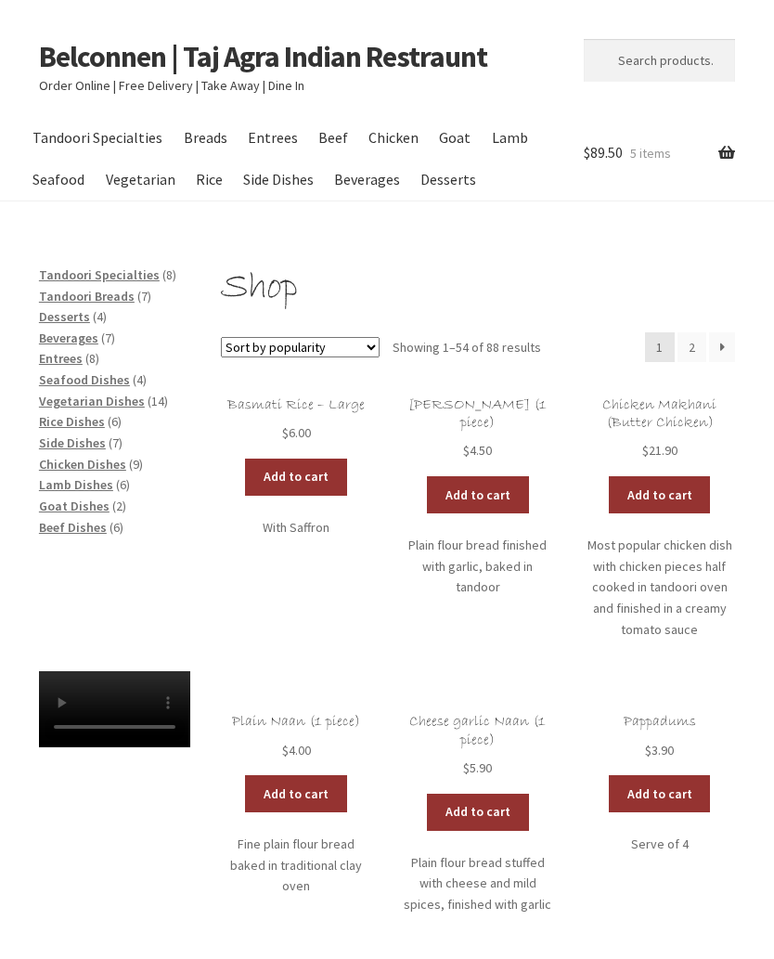
click at [0, 0] on link "View cart" at bounding box center [0, 0] width 0 height 0
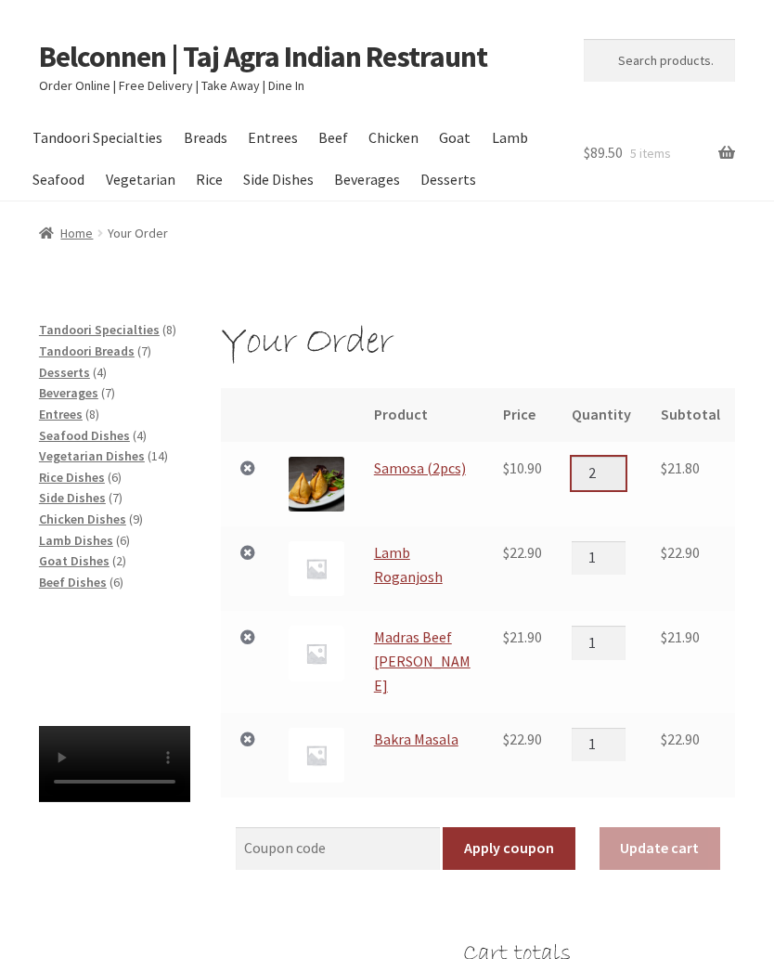
click at [613, 465] on input "2" at bounding box center [599, 473] width 54 height 33
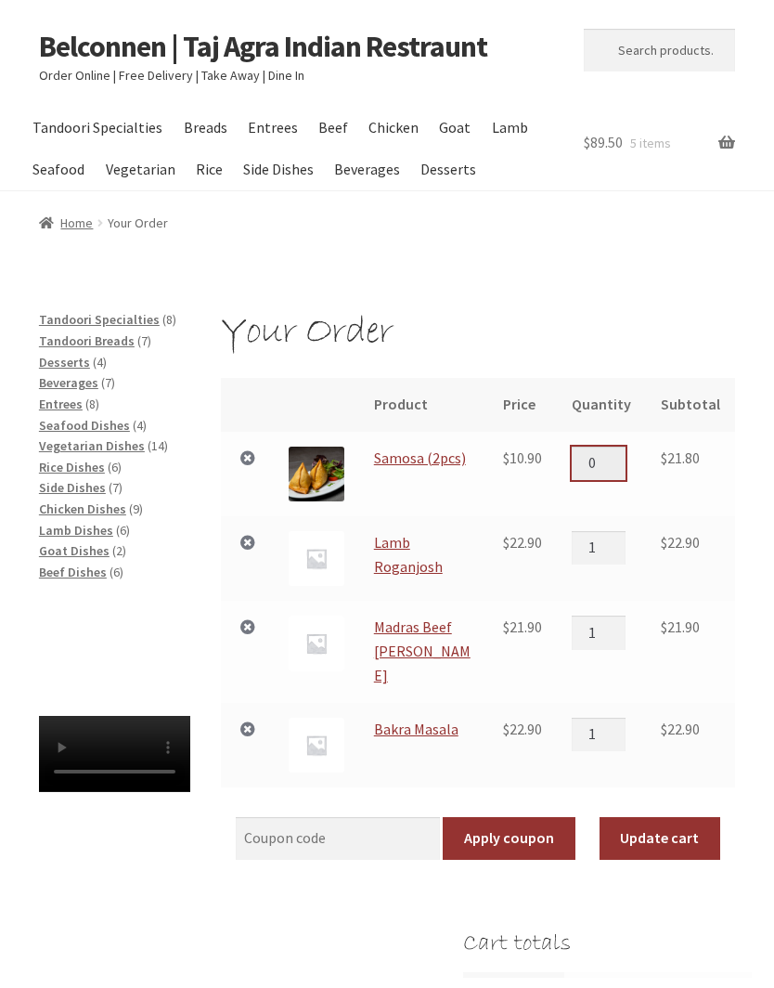
type input "0"
click at [616, 549] on input "1" at bounding box center [599, 557] width 54 height 33
type input "0"
click at [621, 626] on input "1" at bounding box center [599, 642] width 54 height 33
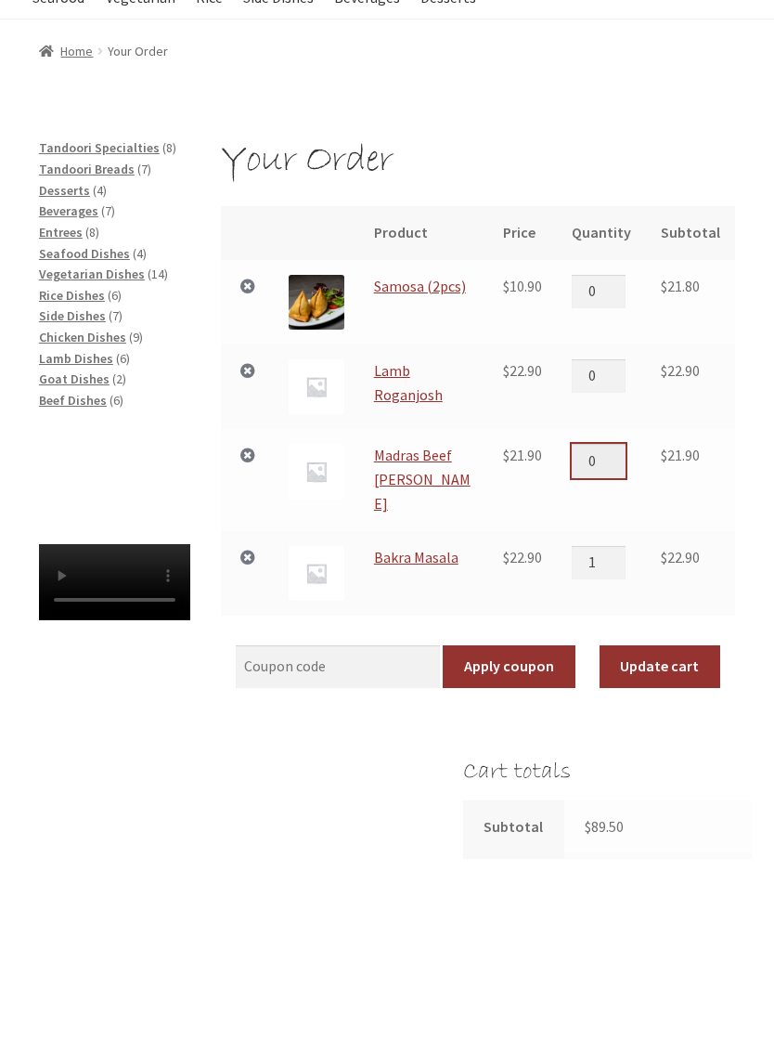
type input "0"
click at [622, 728] on input "1" at bounding box center [599, 744] width 54 height 33
type input "0"
click at [687, 827] on button "Update cart" at bounding box center [660, 848] width 121 height 43
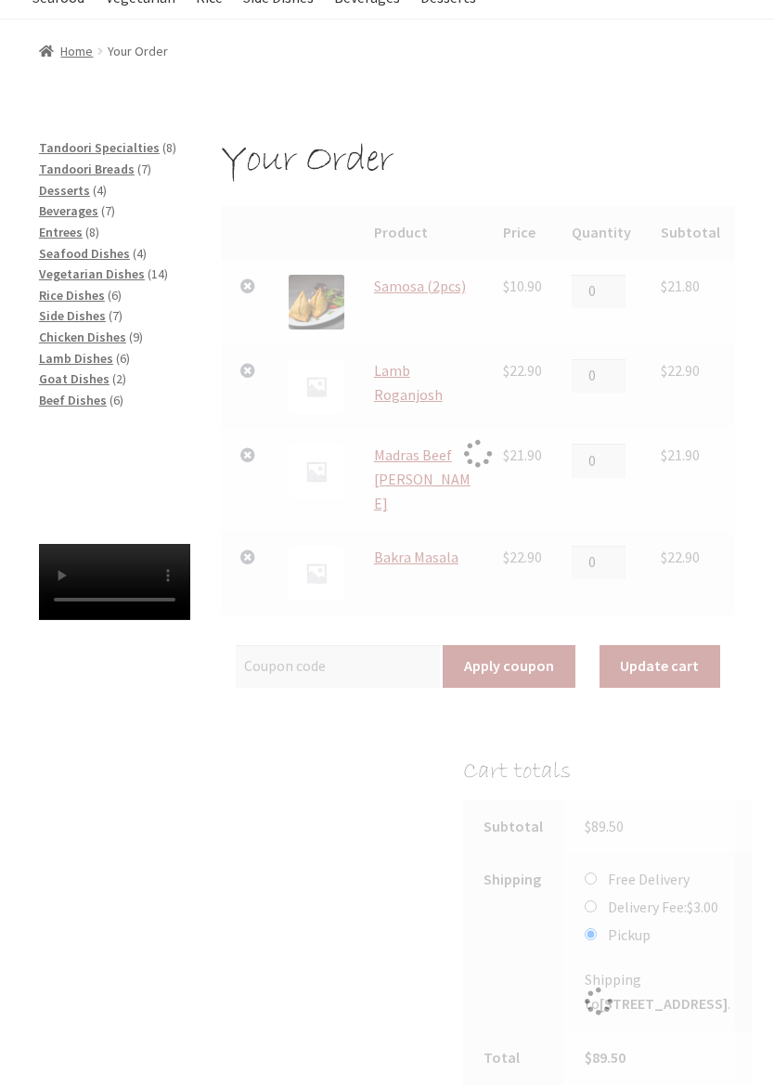
scroll to position [45, 0]
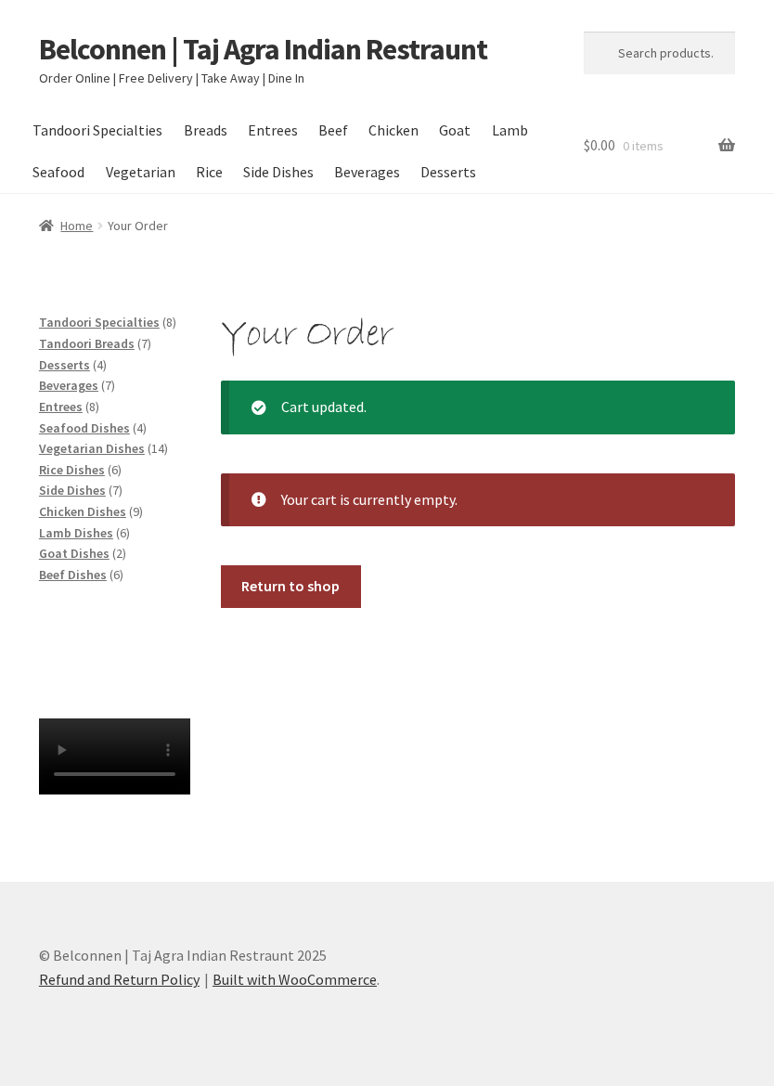
click at [297, 565] on link "Return to shop" at bounding box center [291, 586] width 140 height 43
